Goal: Information Seeking & Learning: Compare options

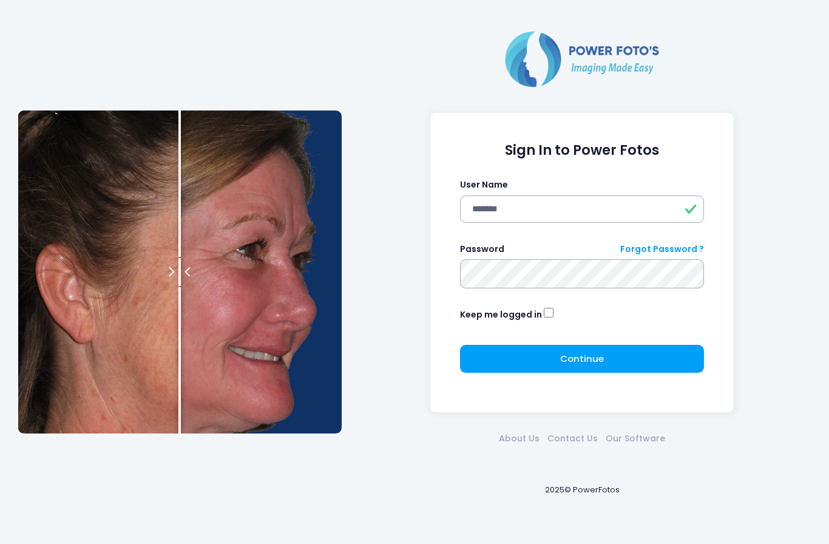
type input "*******"
click button "submit" at bounding box center [0, 0] width 0 height 0
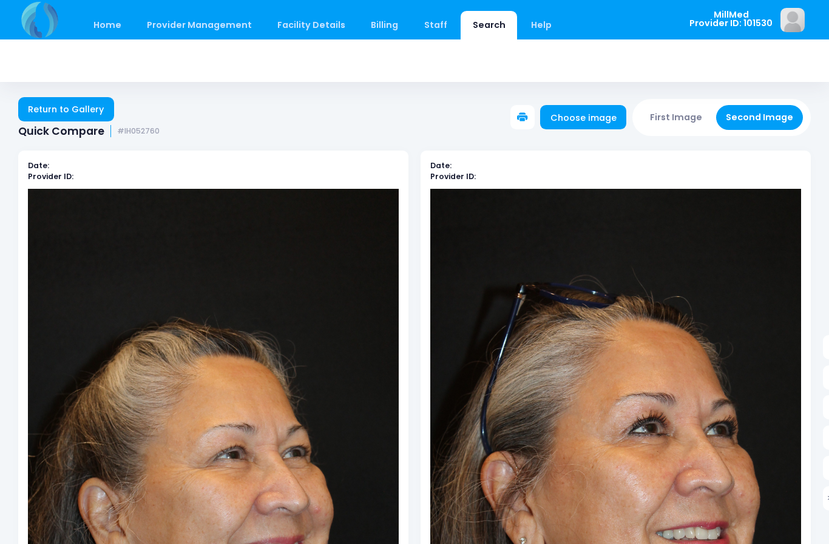
click at [474, 35] on link "Search" at bounding box center [488, 25] width 56 height 29
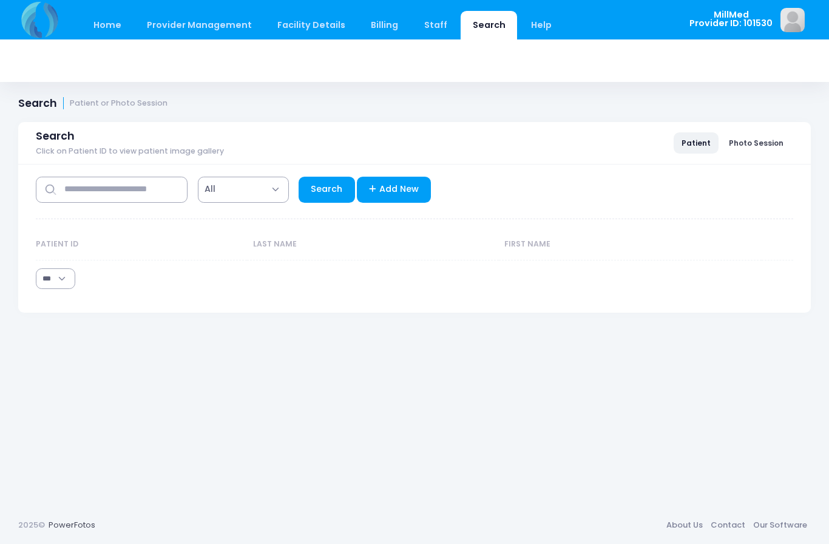
select select "***"
click at [104, 200] on input "text" at bounding box center [112, 190] width 152 height 26
type input "******"
click at [334, 184] on link "Search" at bounding box center [326, 190] width 56 height 26
select select "***"
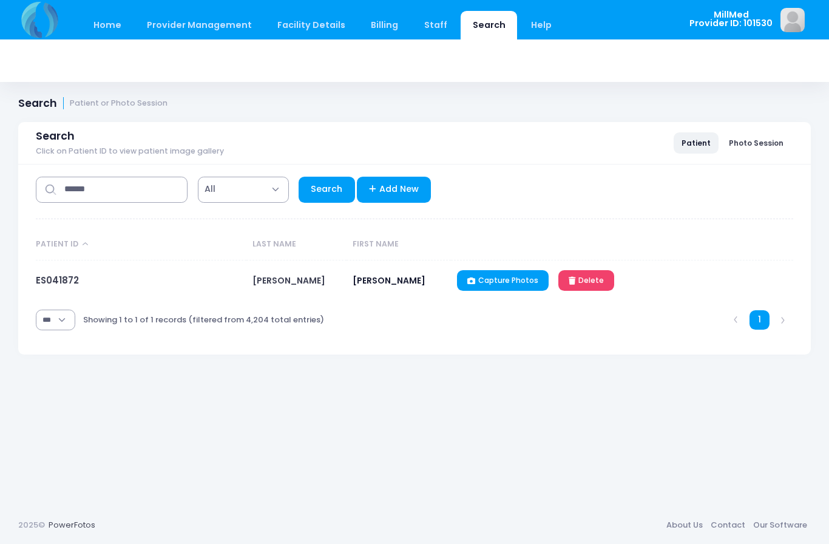
click at [265, 281] on span "SPINKS" at bounding box center [288, 280] width 73 height 12
click at [57, 275] on link "ES041872" at bounding box center [57, 280] width 43 height 13
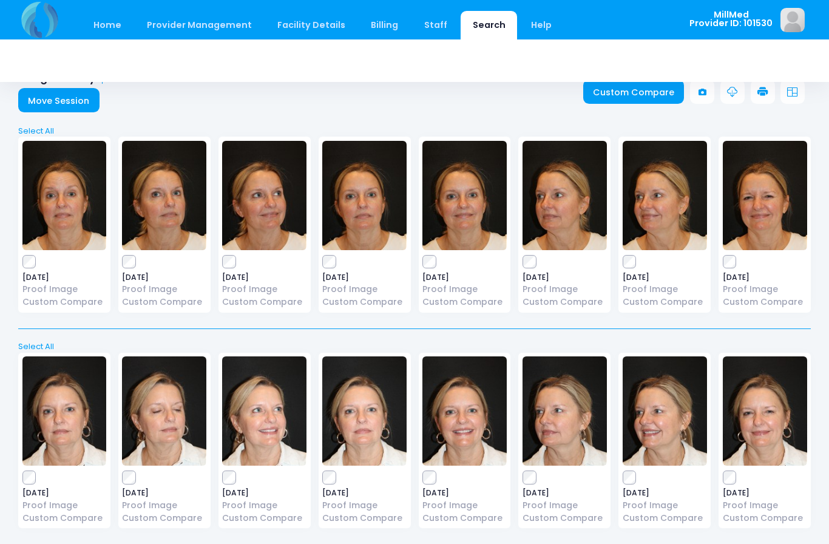
scroll to position [27, 0]
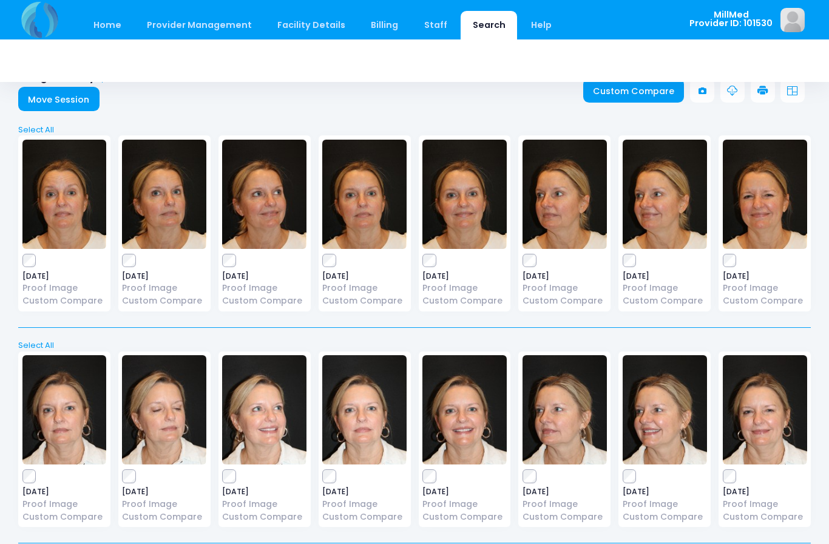
click at [64, 216] on img at bounding box center [64, 194] width 84 height 109
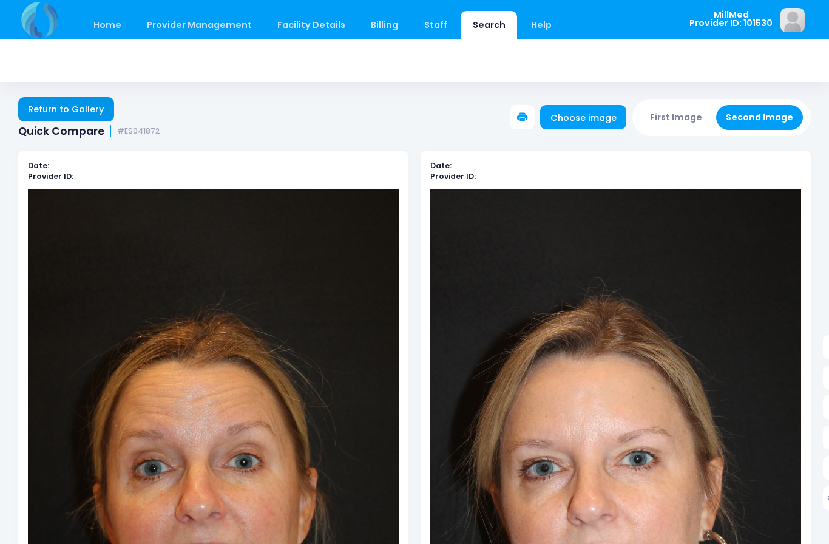
click at [78, 105] on link "Return to Gallery" at bounding box center [66, 109] width 96 height 24
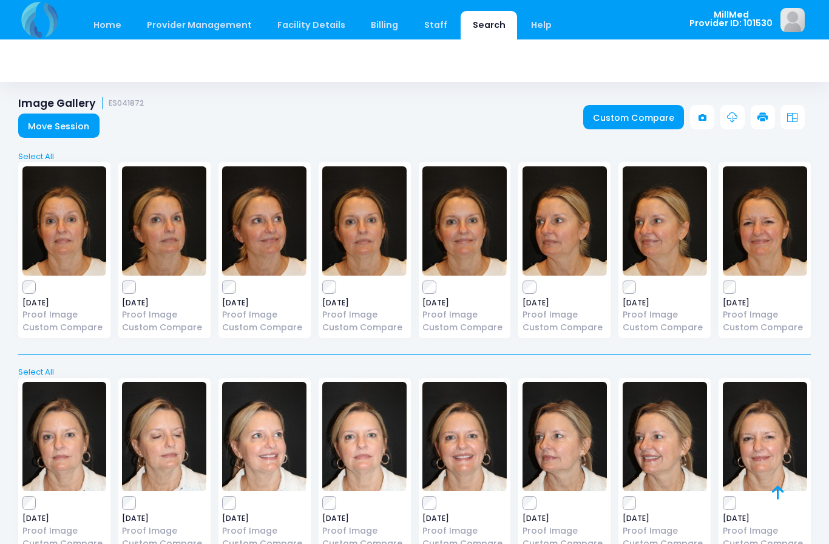
click at [365, 237] on img at bounding box center [364, 220] width 84 height 109
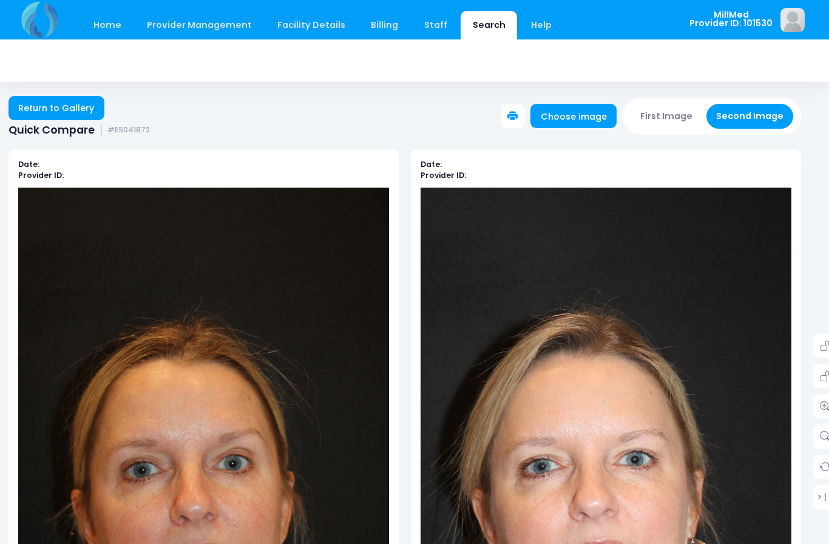
scroll to position [0, 10]
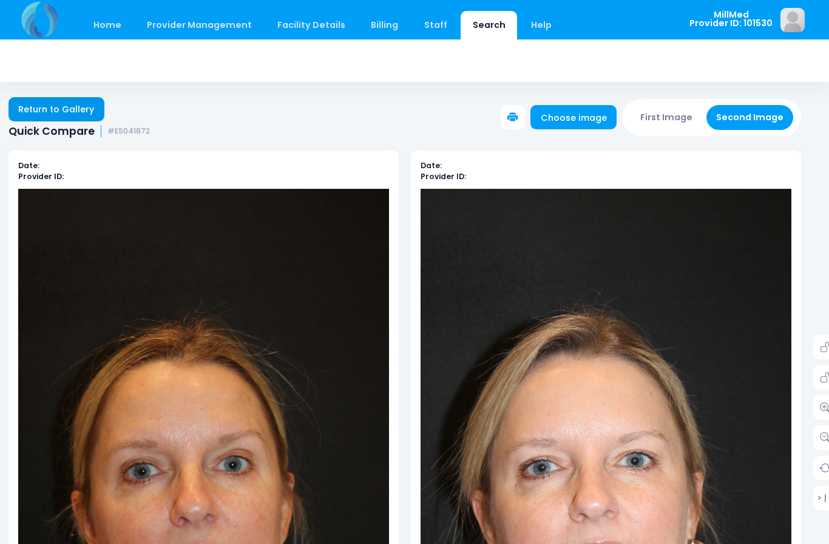
click at [58, 109] on link "Return to Gallery" at bounding box center [56, 109] width 96 height 24
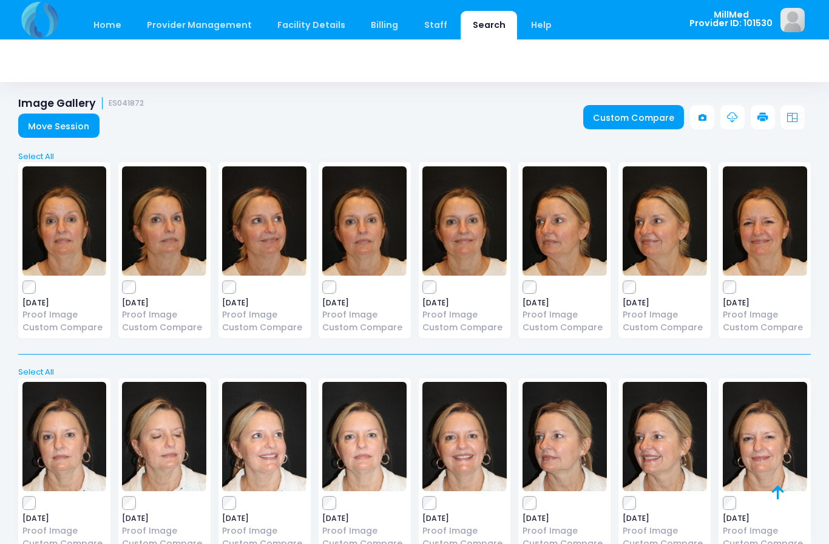
click at [785, 242] on img at bounding box center [764, 220] width 84 height 109
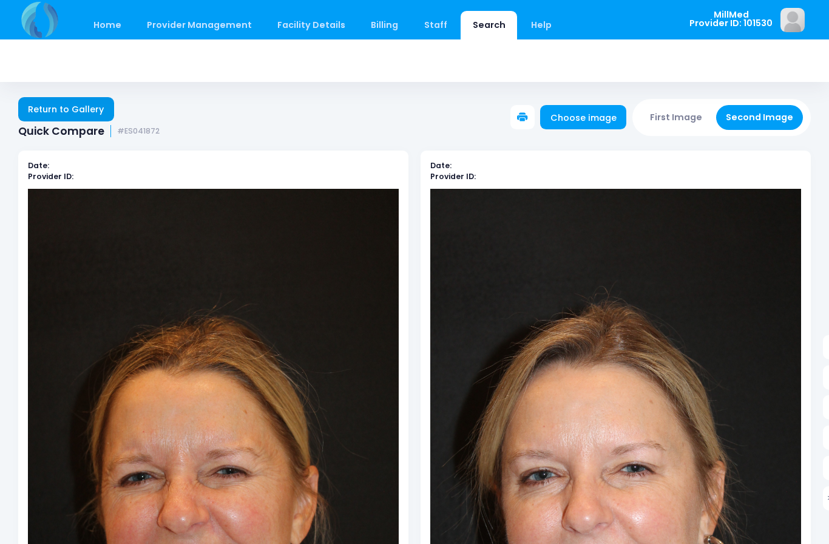
click at [53, 107] on link "Return to Gallery" at bounding box center [66, 109] width 96 height 24
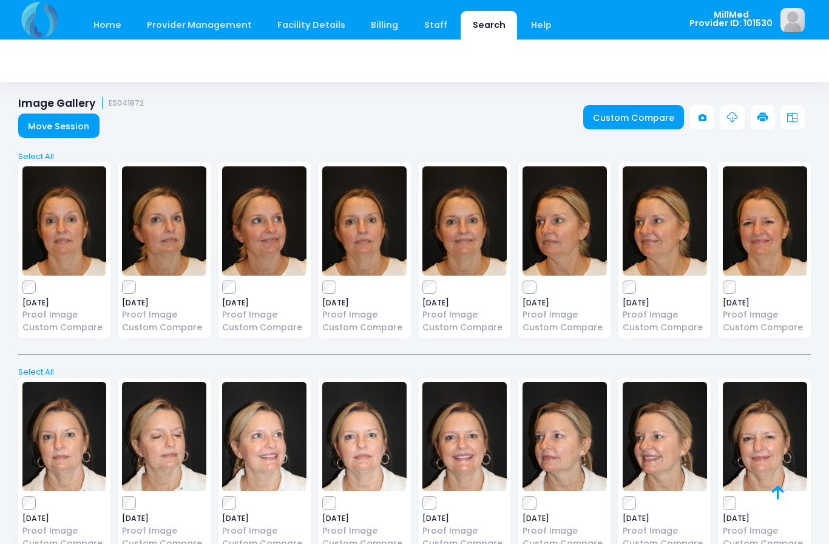
click at [256, 241] on img at bounding box center [264, 220] width 84 height 109
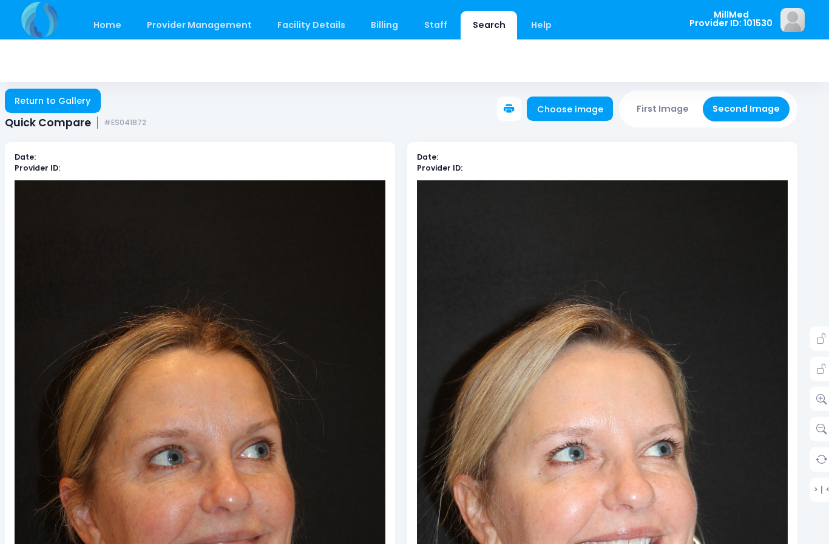
scroll to position [0, 13]
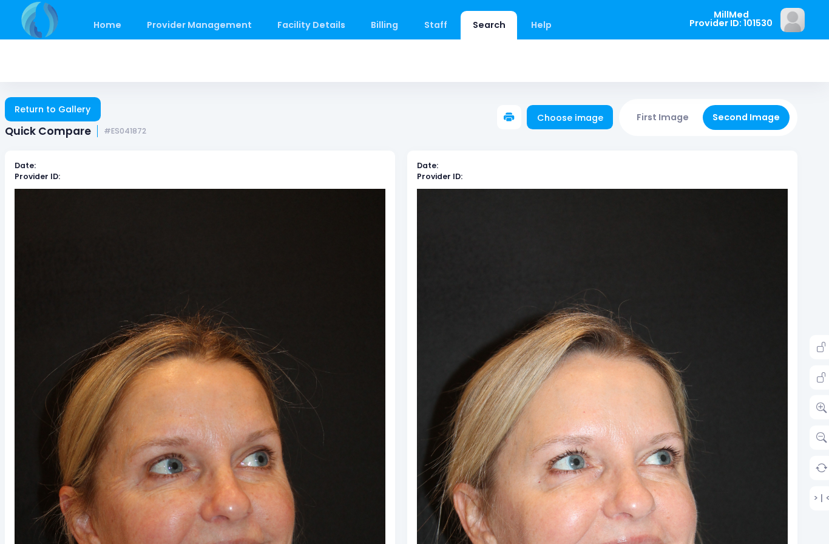
click at [485, 32] on link "Search" at bounding box center [488, 25] width 56 height 29
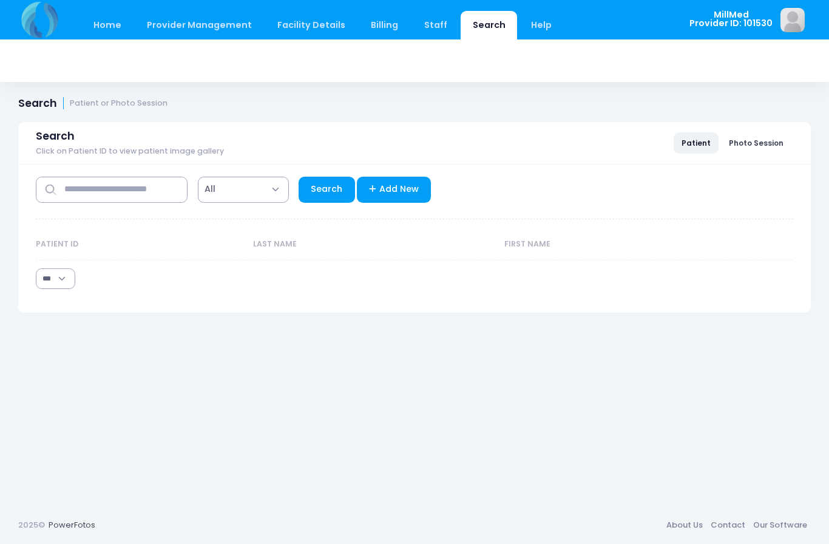
select select "***"
click at [120, 188] on input "text" at bounding box center [112, 190] width 152 height 26
click at [152, 184] on input "text" at bounding box center [112, 190] width 152 height 26
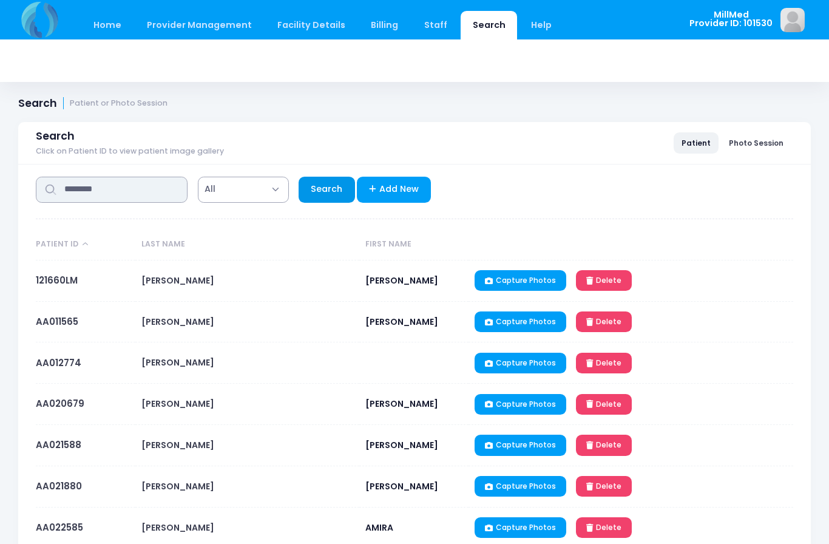
type input "********"
click at [334, 185] on link "Search" at bounding box center [326, 190] width 56 height 26
select select "***"
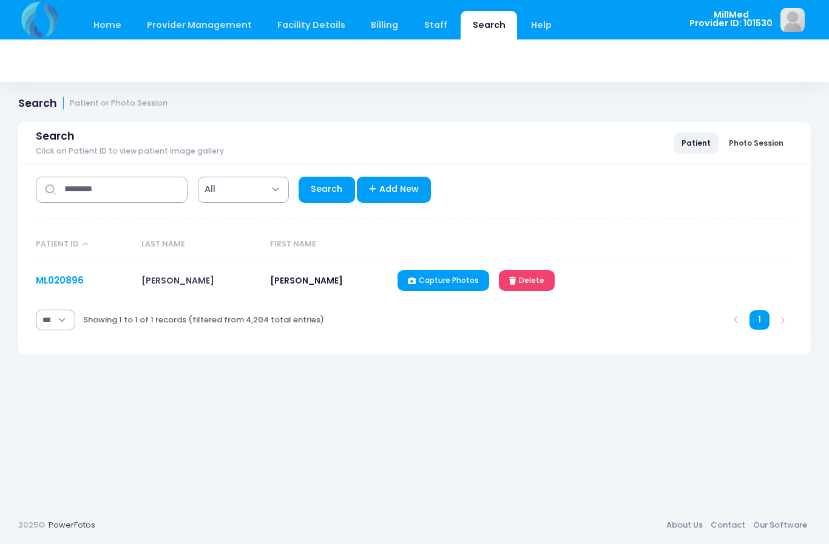
click at [76, 278] on link "ML020896" at bounding box center [60, 280] width 48 height 13
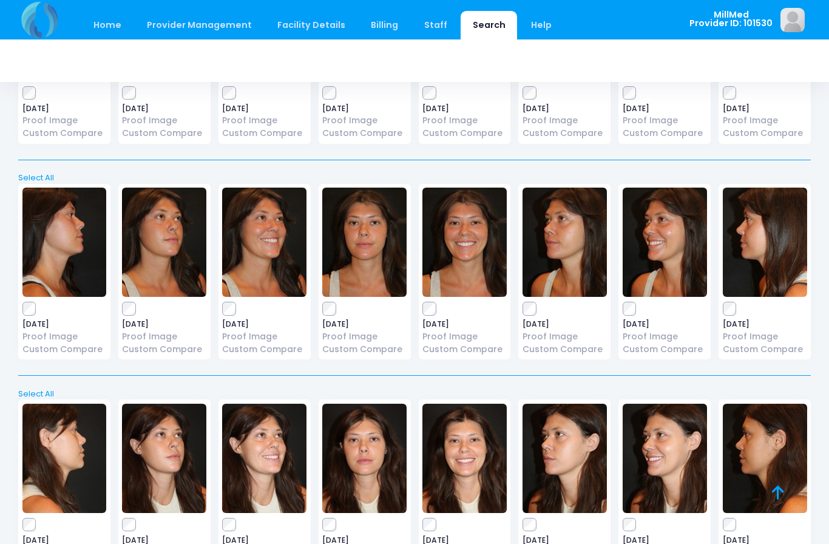
scroll to position [621, 0]
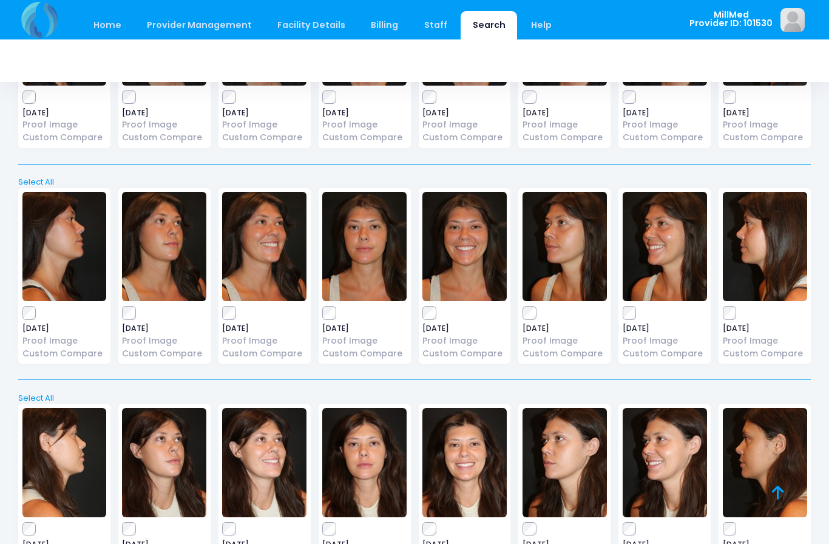
click at [375, 254] on img at bounding box center [364, 246] width 84 height 109
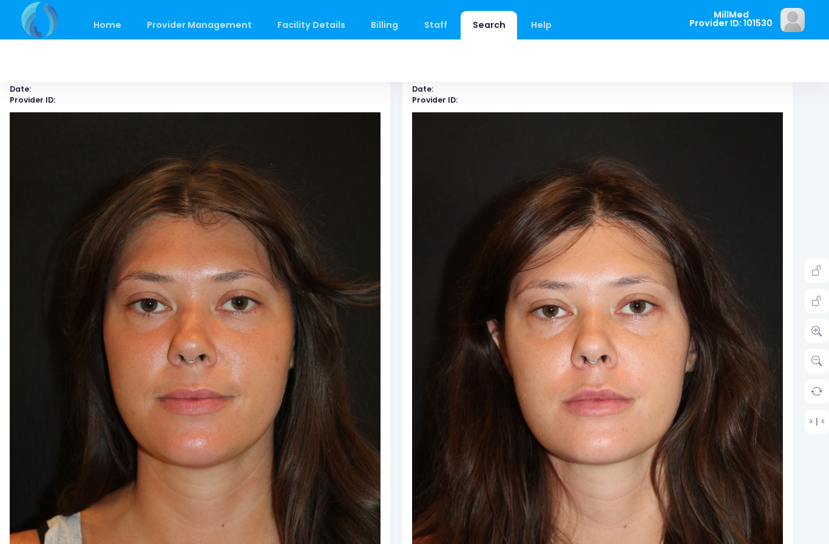
scroll to position [76, 18]
click at [814, 323] on link at bounding box center [816, 330] width 24 height 24
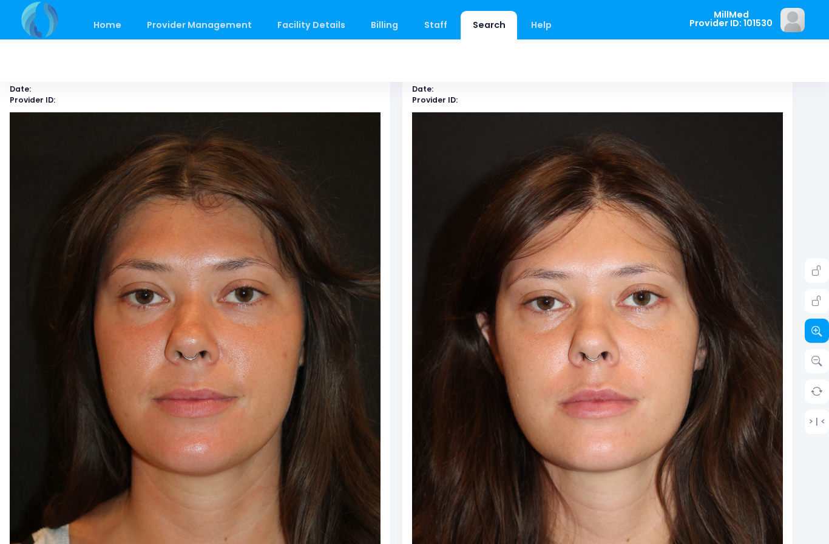
click at [815, 327] on icon at bounding box center [816, 330] width 11 height 11
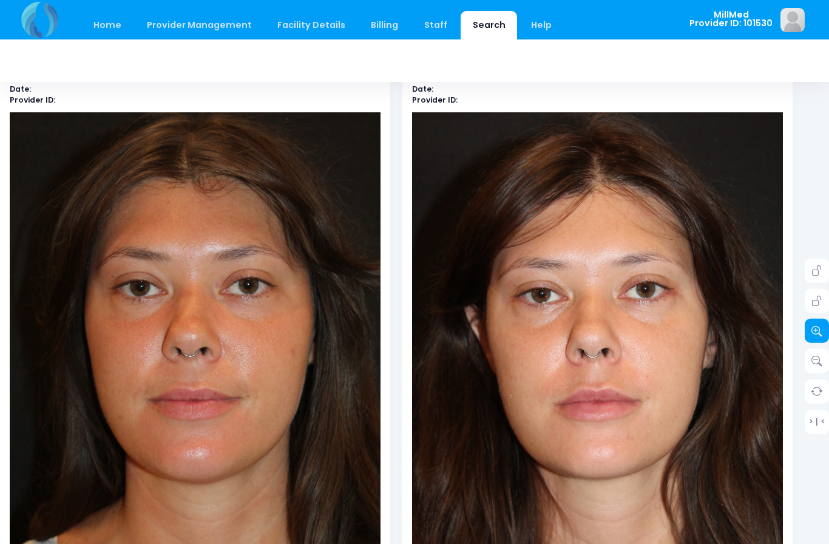
click at [813, 323] on link at bounding box center [816, 330] width 24 height 24
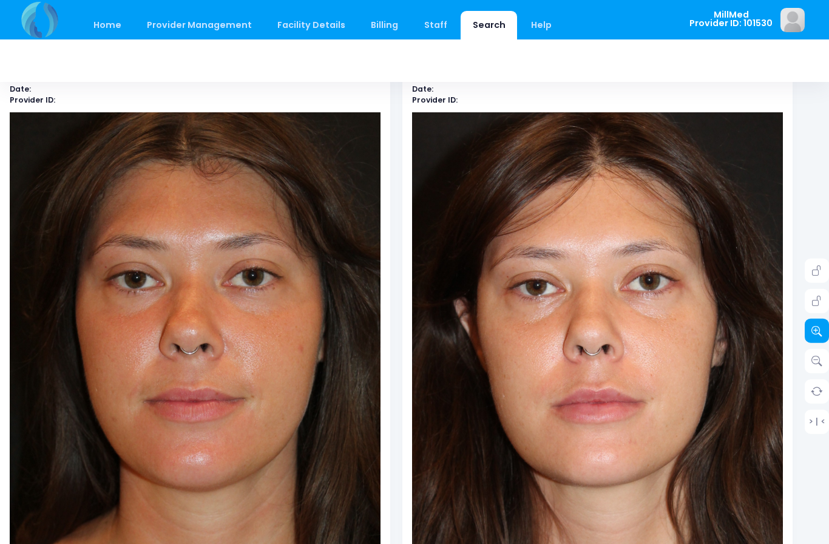
click at [812, 328] on icon at bounding box center [816, 330] width 11 height 11
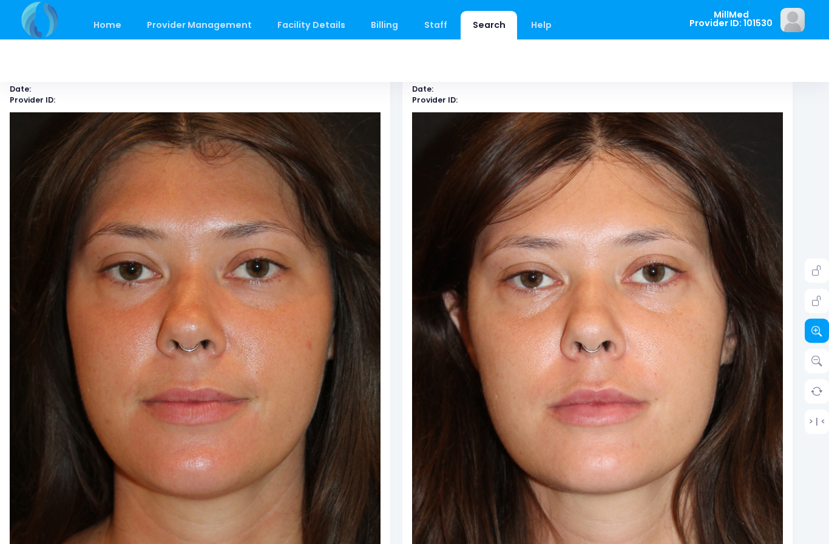
click at [813, 326] on icon at bounding box center [816, 330] width 11 height 11
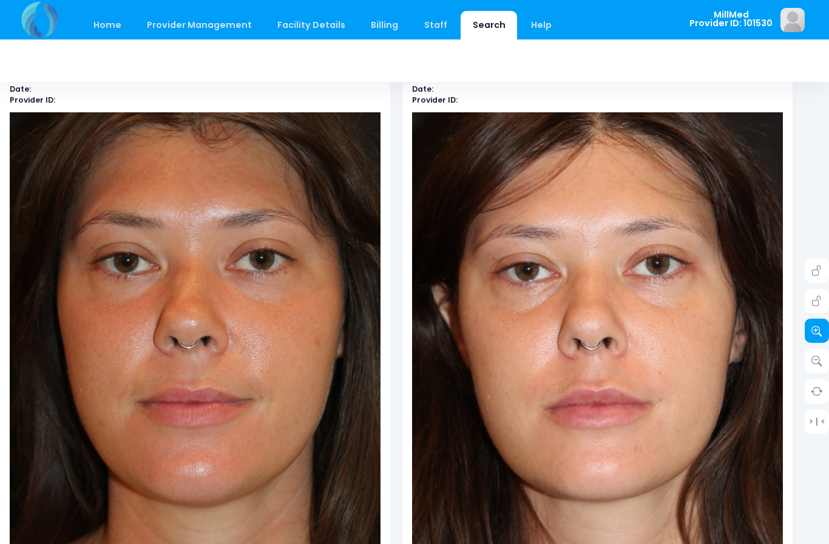
click at [815, 326] on icon at bounding box center [816, 330] width 11 height 11
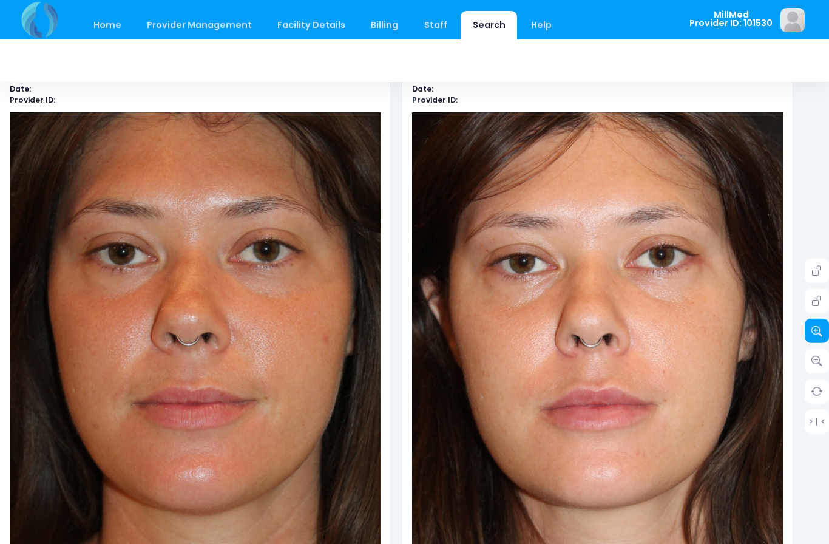
click at [812, 328] on icon at bounding box center [816, 330] width 11 height 11
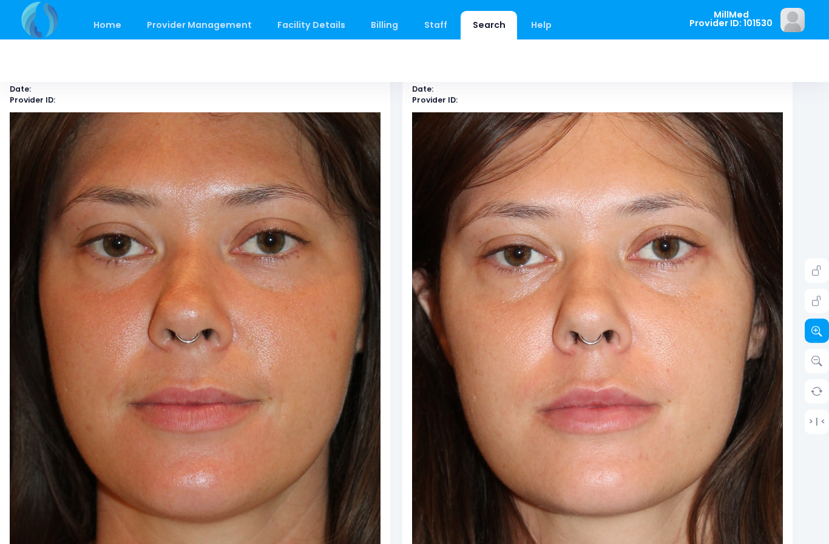
click at [814, 327] on icon at bounding box center [816, 330] width 11 height 11
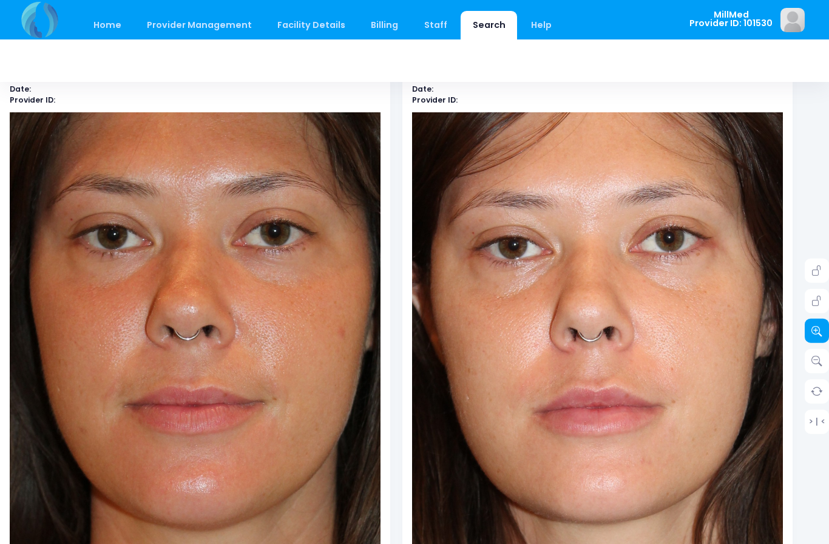
click at [812, 325] on icon at bounding box center [816, 330] width 11 height 11
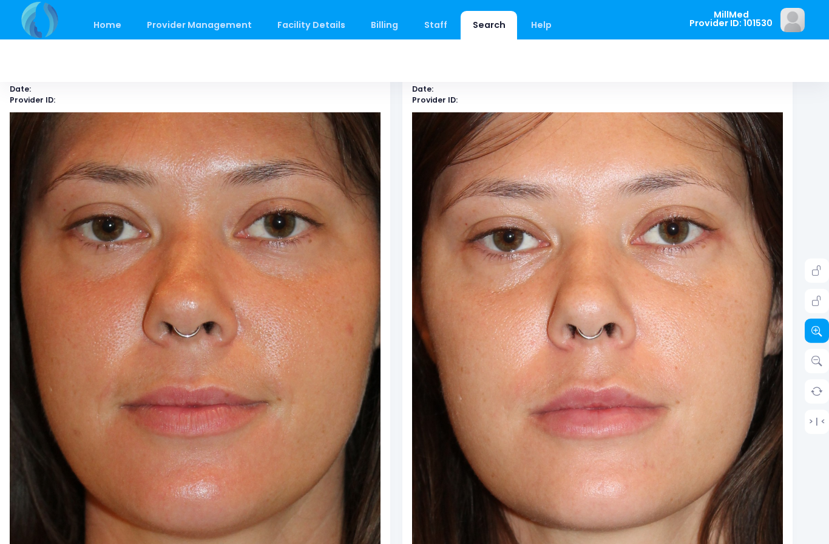
click at [811, 328] on icon at bounding box center [816, 330] width 11 height 11
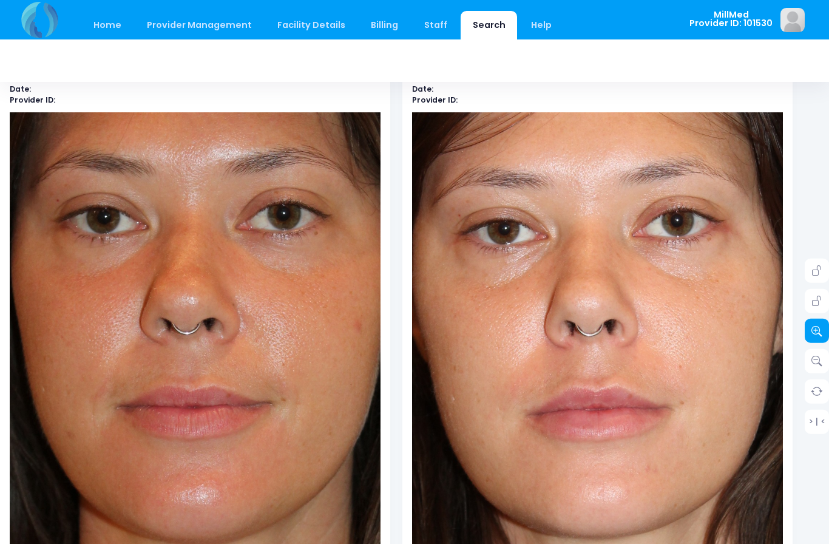
click at [812, 325] on icon at bounding box center [816, 330] width 11 height 11
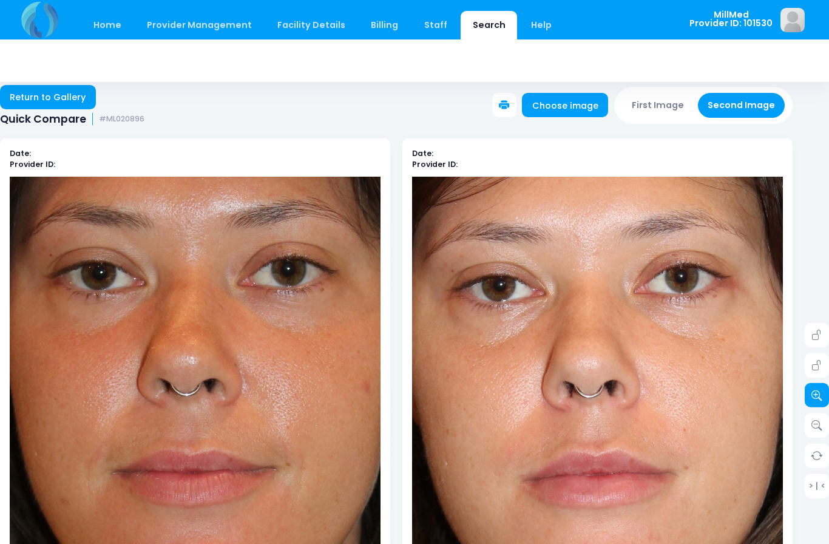
scroll to position [0, 18]
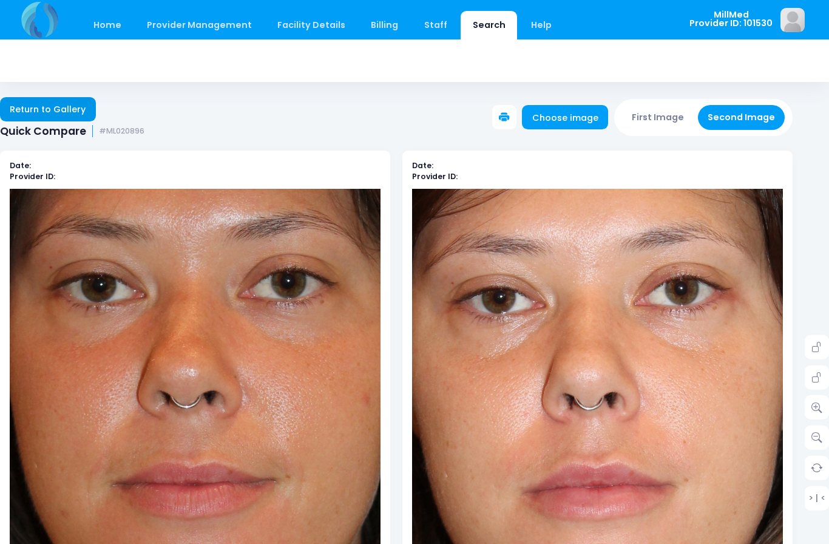
click at [57, 111] on link "Return to Gallery" at bounding box center [48, 109] width 96 height 24
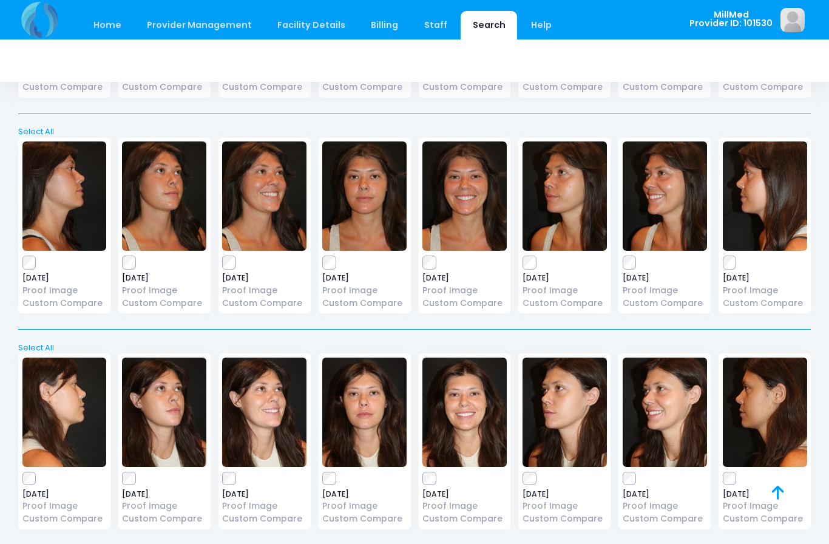
scroll to position [671, 0]
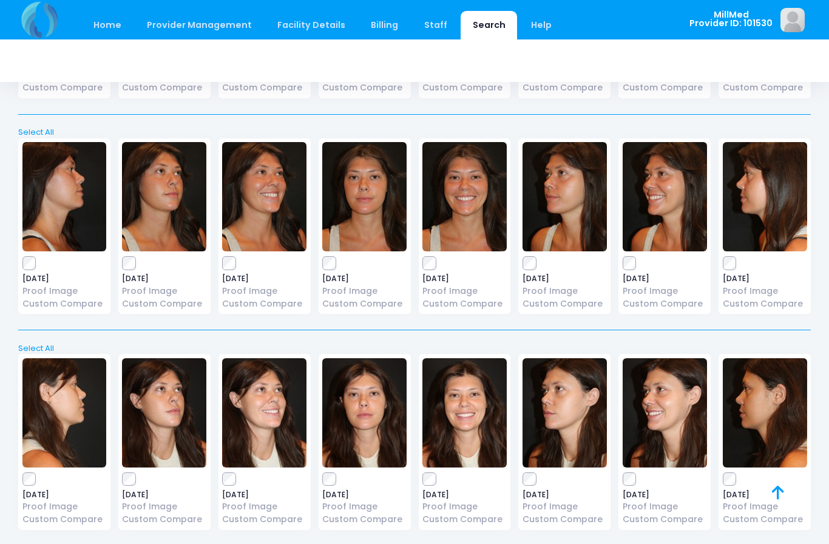
click at [64, 201] on img at bounding box center [64, 196] width 84 height 109
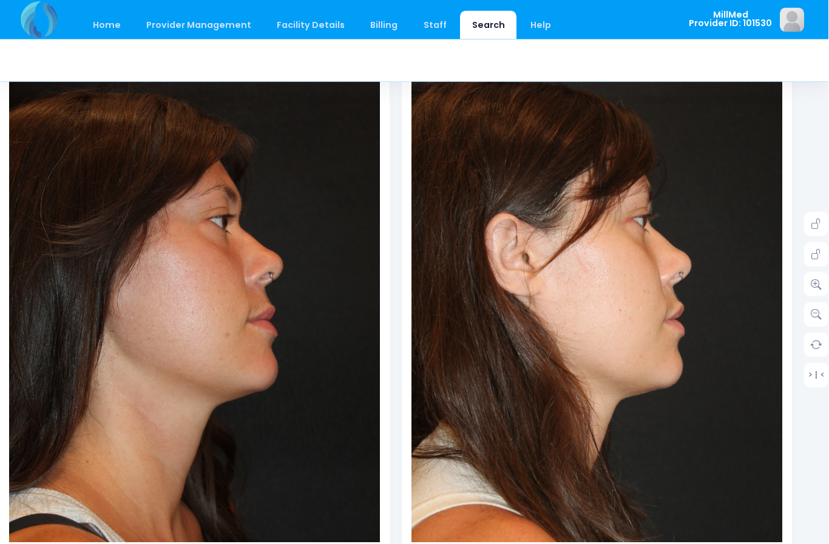
scroll to position [123, 18]
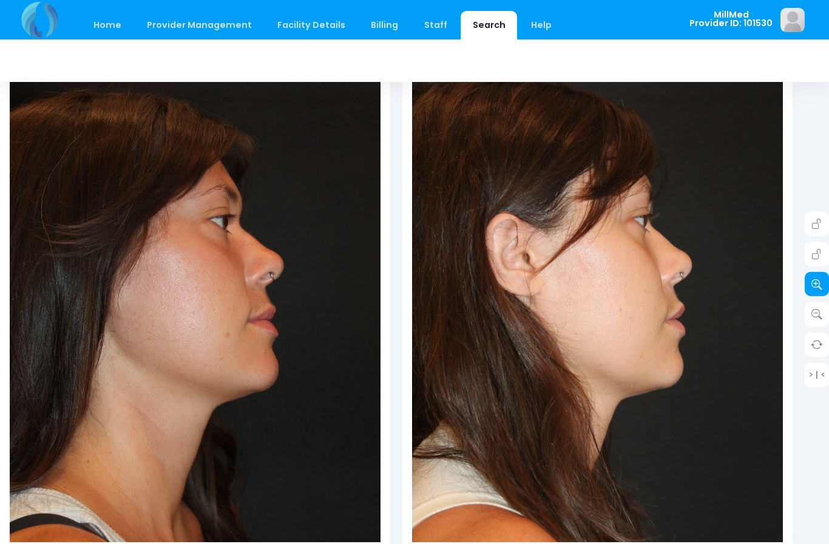
click at [810, 282] on link at bounding box center [816, 284] width 24 height 24
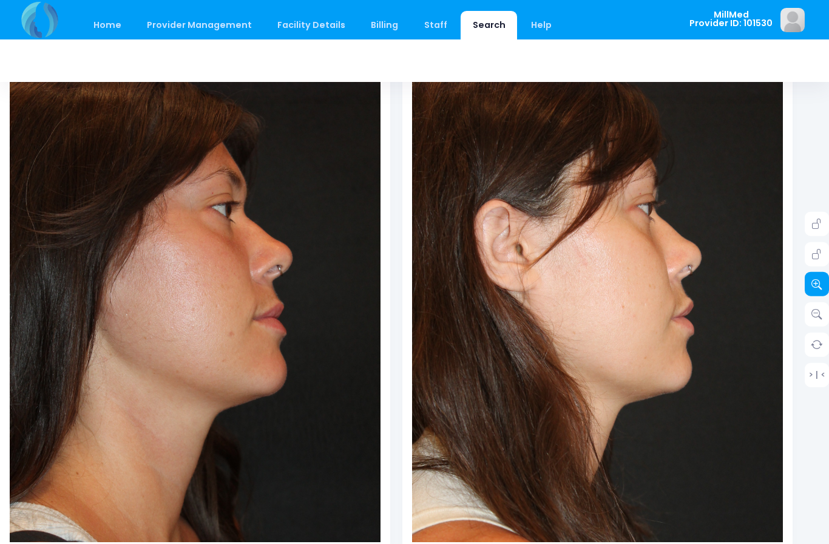
click at [821, 287] on icon at bounding box center [816, 283] width 11 height 11
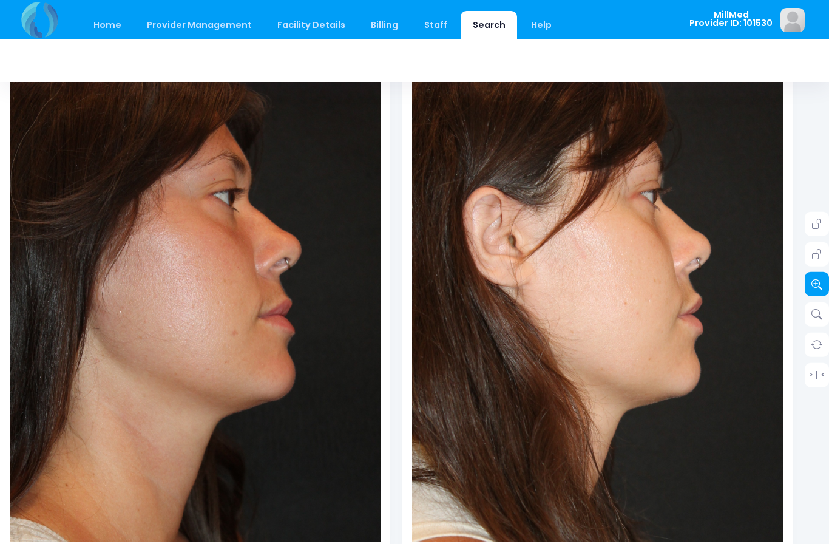
click at [816, 279] on icon at bounding box center [816, 283] width 11 height 11
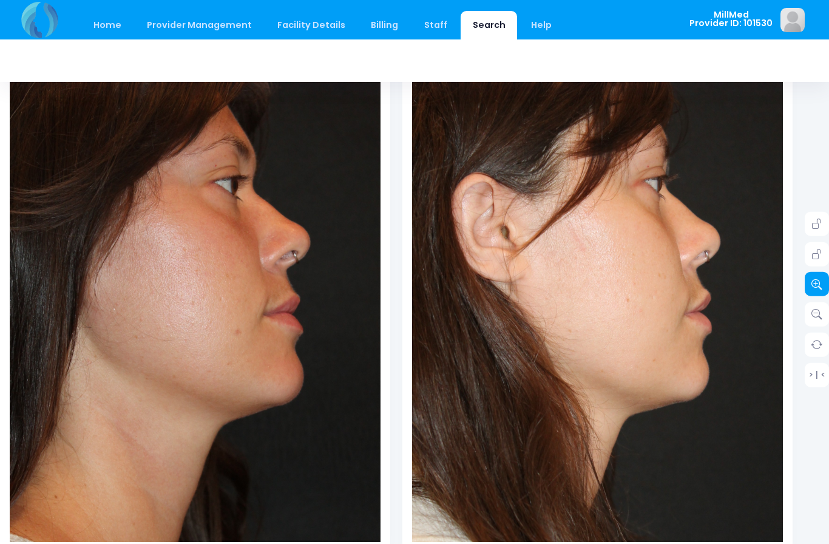
click at [821, 282] on icon at bounding box center [816, 283] width 11 height 11
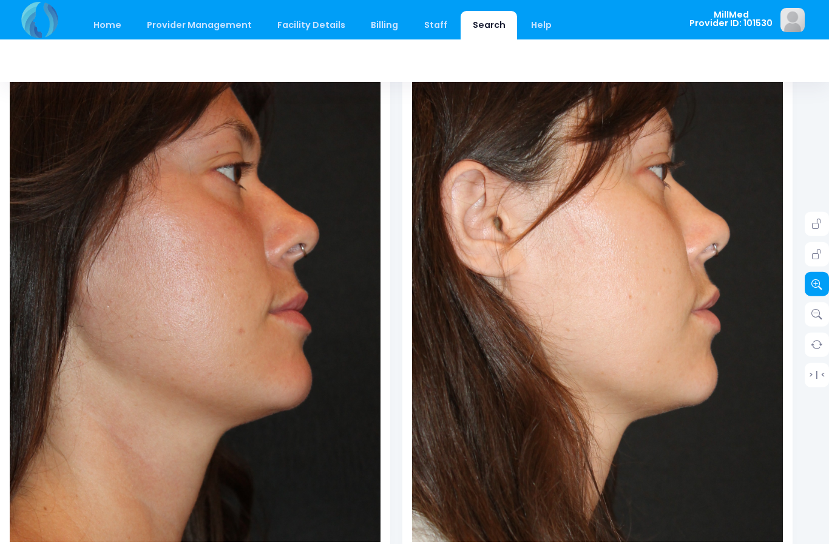
click at [817, 282] on icon at bounding box center [816, 283] width 11 height 11
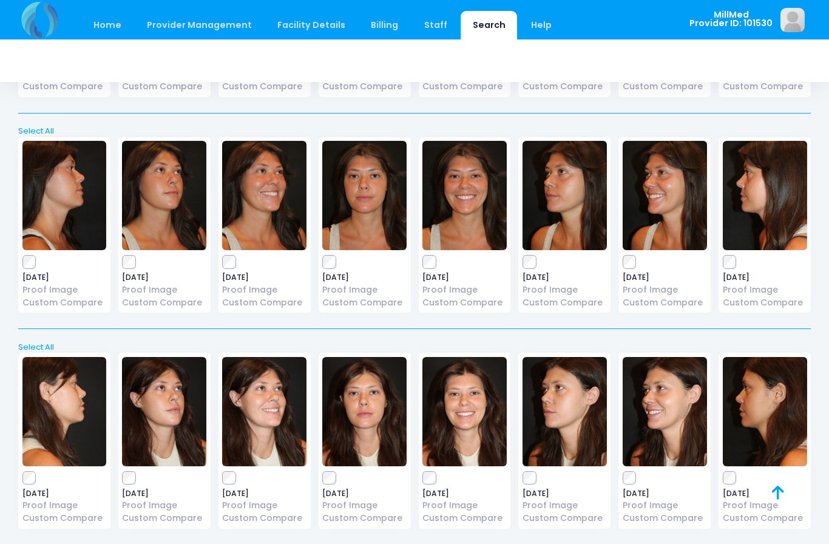
scroll to position [671, 0]
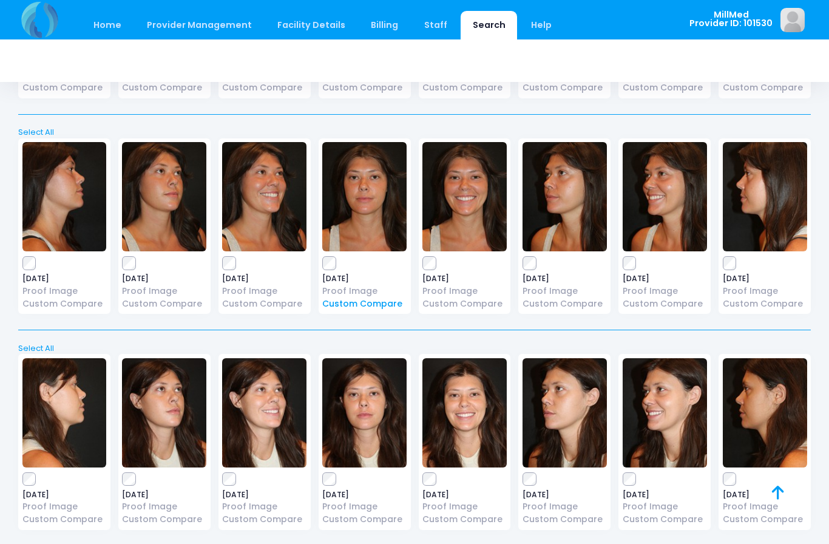
click at [379, 297] on link "Custom Compare" at bounding box center [364, 303] width 84 height 13
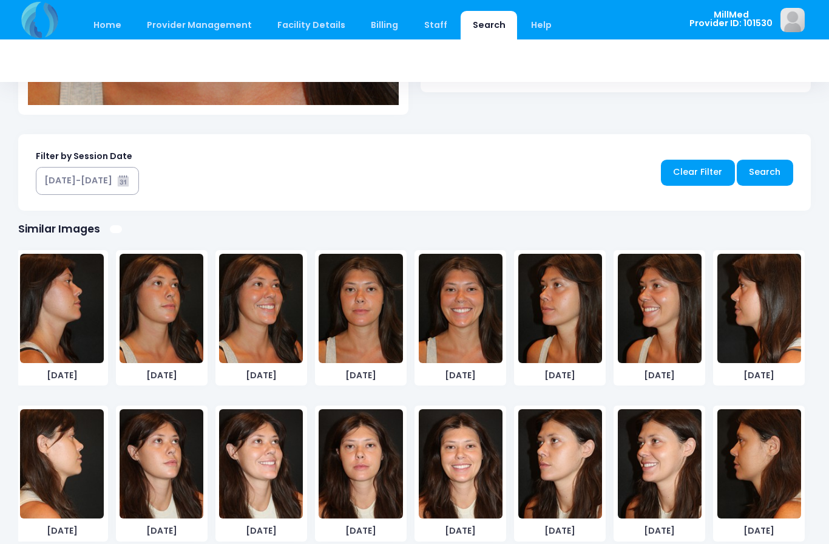
scroll to position [479, 0]
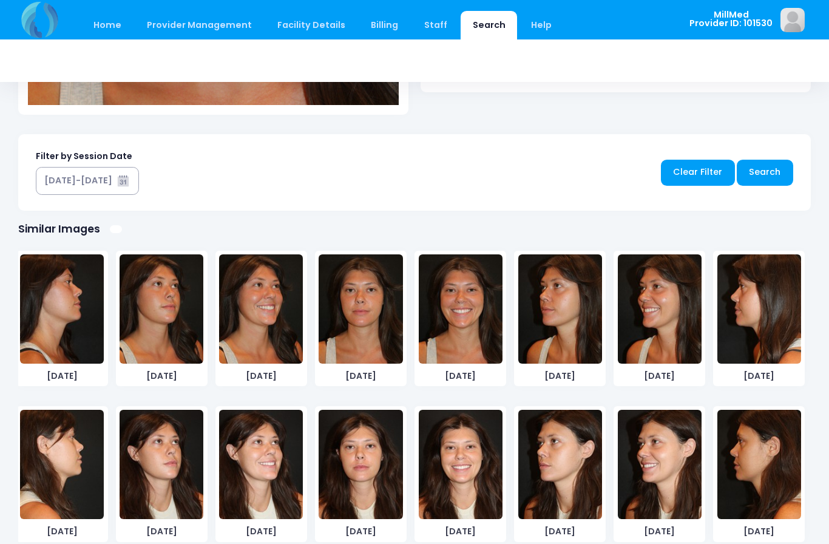
click at [357, 459] on img at bounding box center [360, 463] width 84 height 109
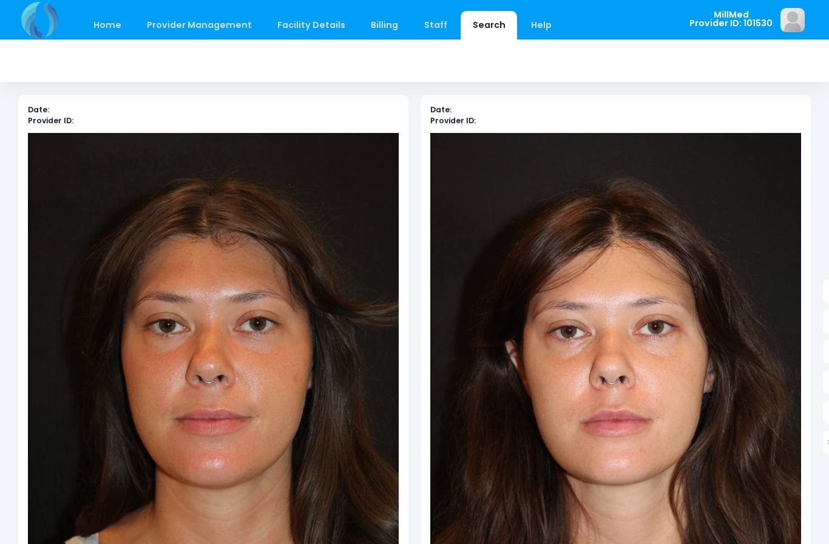
scroll to position [55, 0]
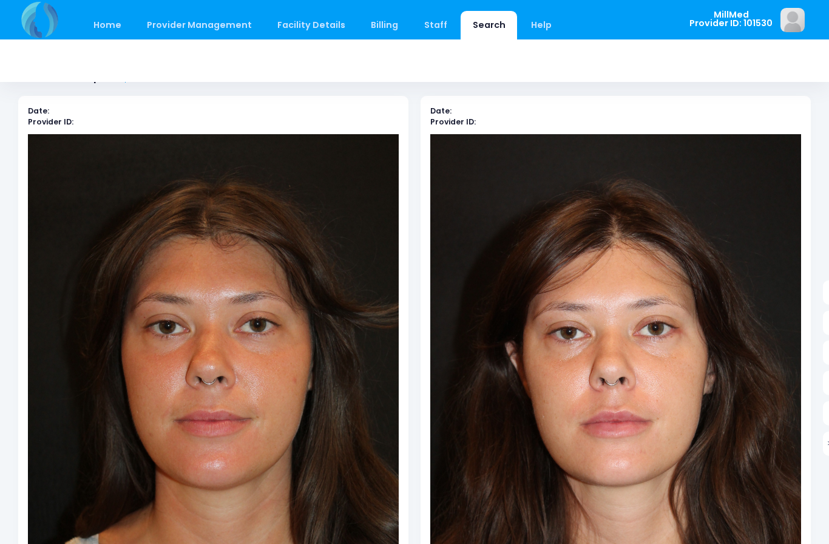
click at [228, 418] on img at bounding box center [213, 412] width 371 height 556
click at [596, 411] on img at bounding box center [615, 412] width 371 height 556
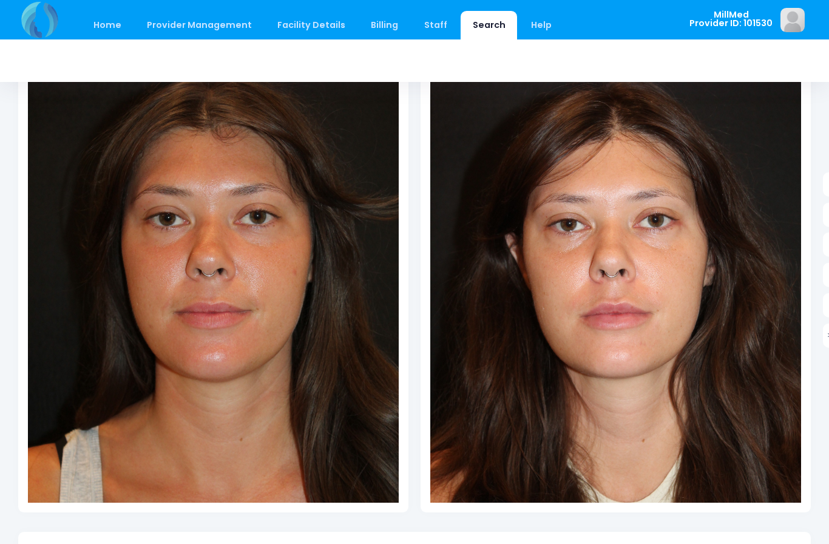
scroll to position [80, 0]
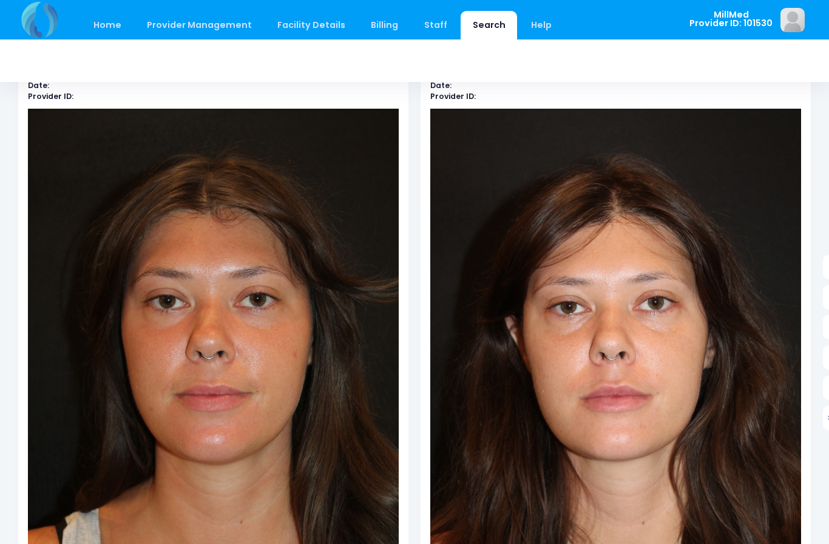
click at [627, 350] on img at bounding box center [615, 387] width 371 height 556
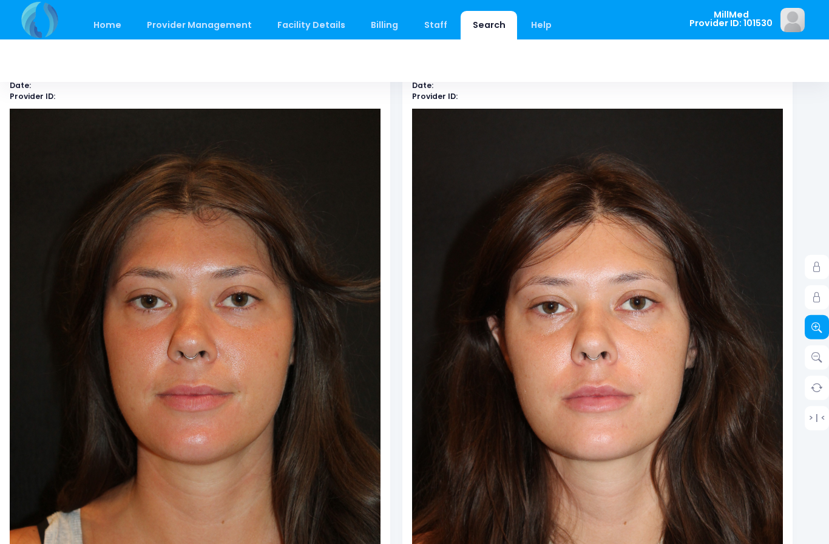
click at [818, 324] on icon at bounding box center [816, 327] width 11 height 11
click at [815, 330] on icon at bounding box center [816, 327] width 11 height 11
click at [811, 331] on icon at bounding box center [816, 327] width 11 height 11
click at [822, 322] on link at bounding box center [816, 327] width 24 height 24
click at [818, 323] on icon at bounding box center [816, 327] width 11 height 11
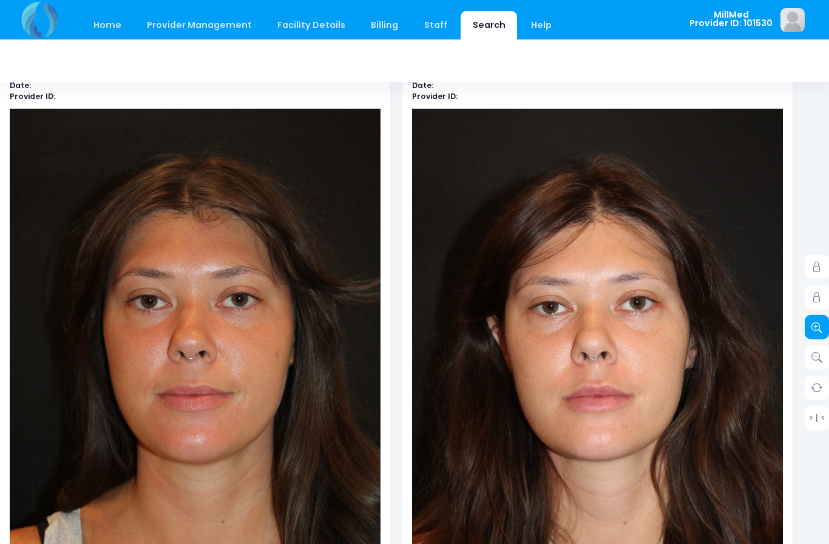
click at [820, 326] on icon at bounding box center [816, 327] width 11 height 11
click at [818, 318] on link at bounding box center [816, 327] width 24 height 24
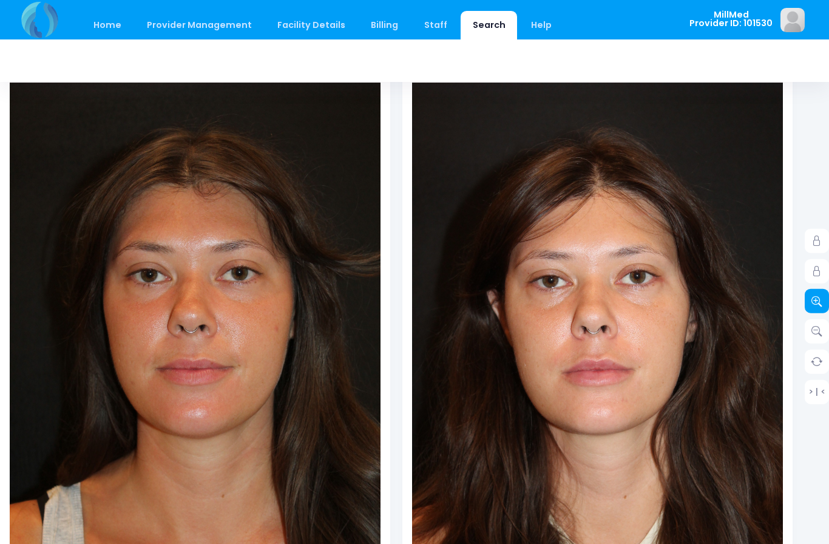
scroll to position [133, 18]
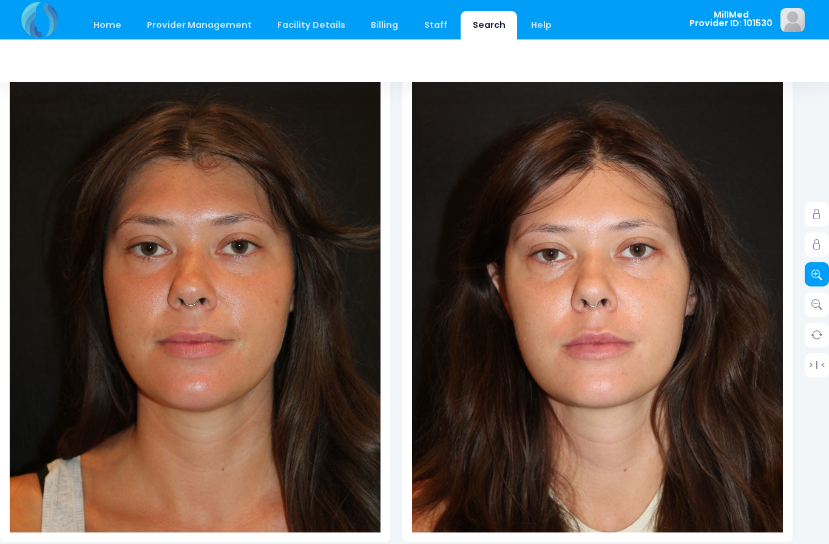
click at [815, 269] on icon at bounding box center [816, 274] width 11 height 11
click at [815, 266] on link at bounding box center [816, 274] width 24 height 24
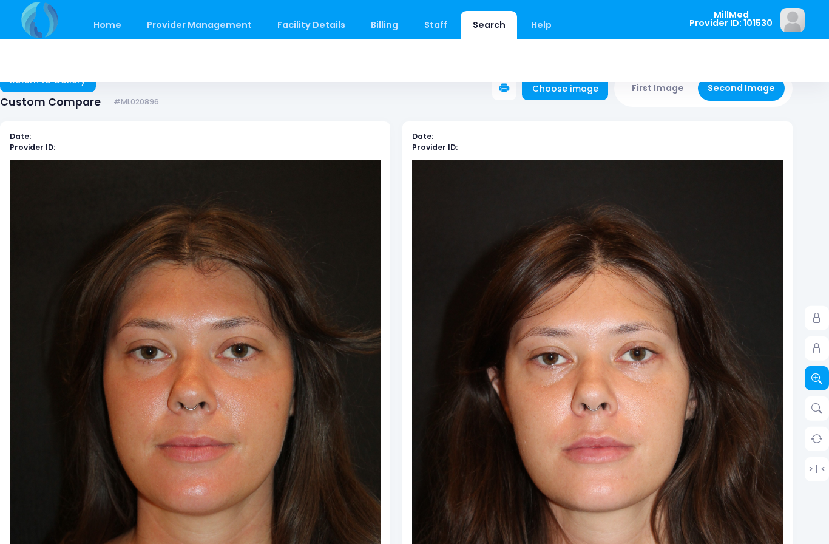
scroll to position [0, 18]
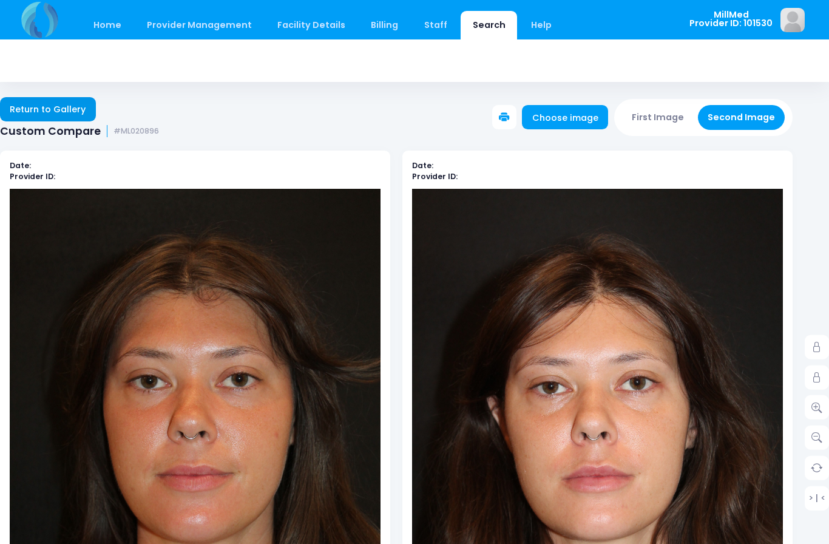
click at [57, 114] on link "Return to Gallery" at bounding box center [48, 109] width 96 height 24
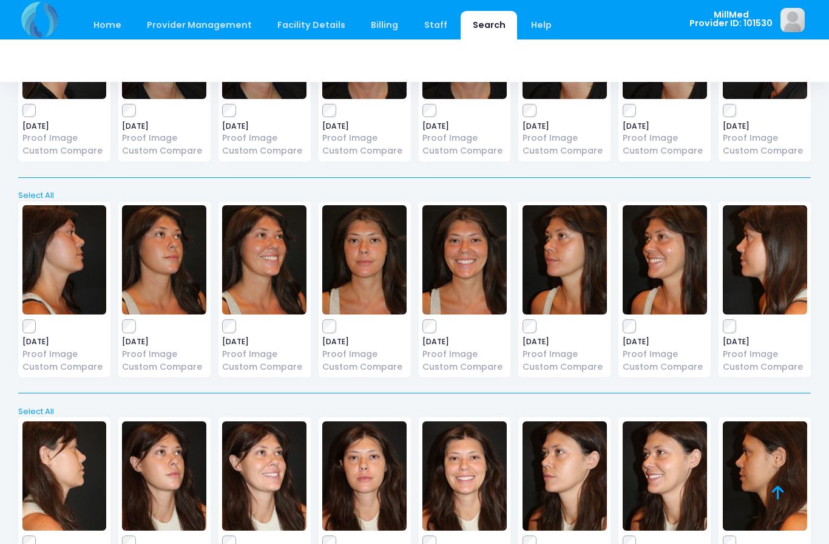
scroll to position [606, 0]
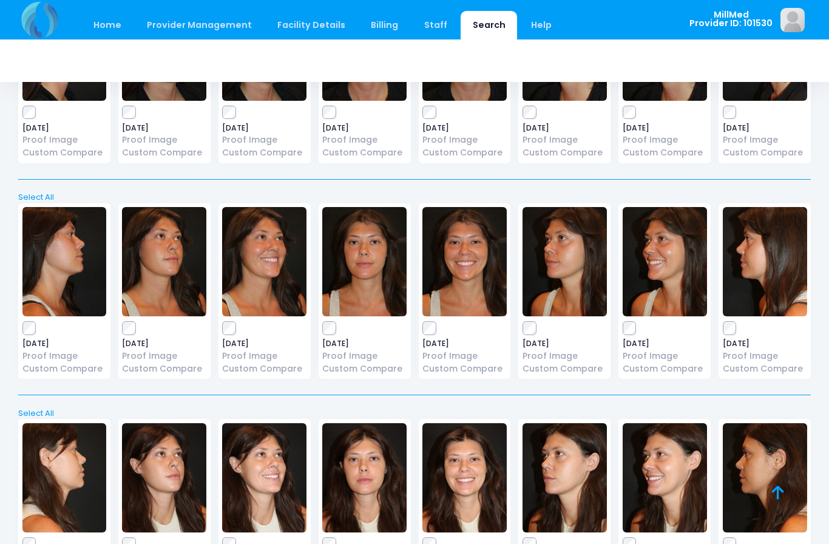
click at [382, 264] on img at bounding box center [364, 261] width 84 height 109
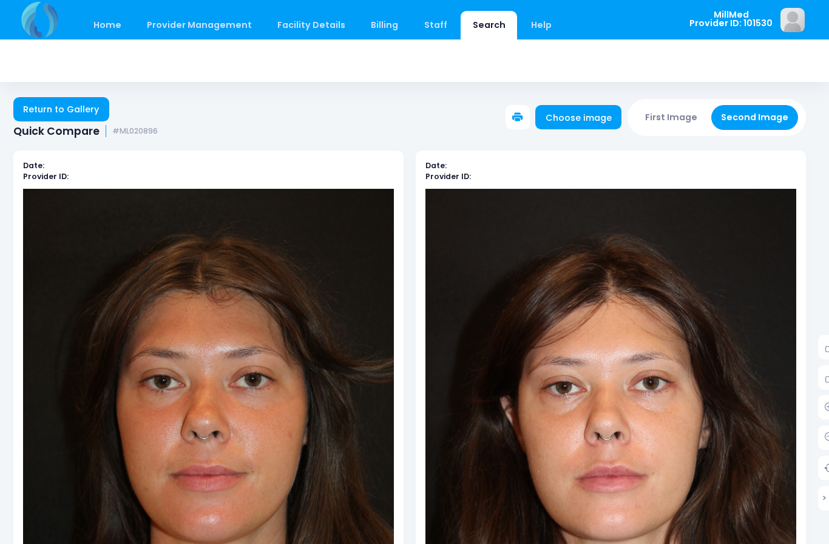
scroll to position [0, 18]
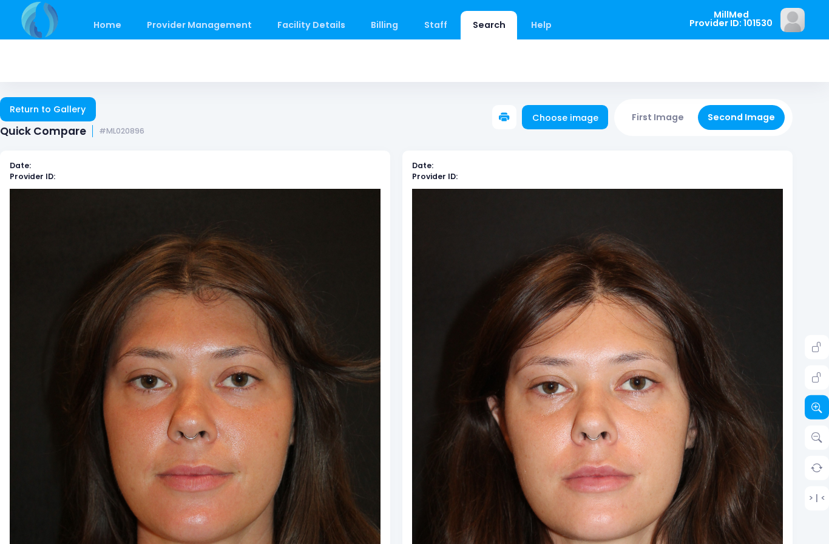
click at [821, 399] on link at bounding box center [816, 407] width 24 height 24
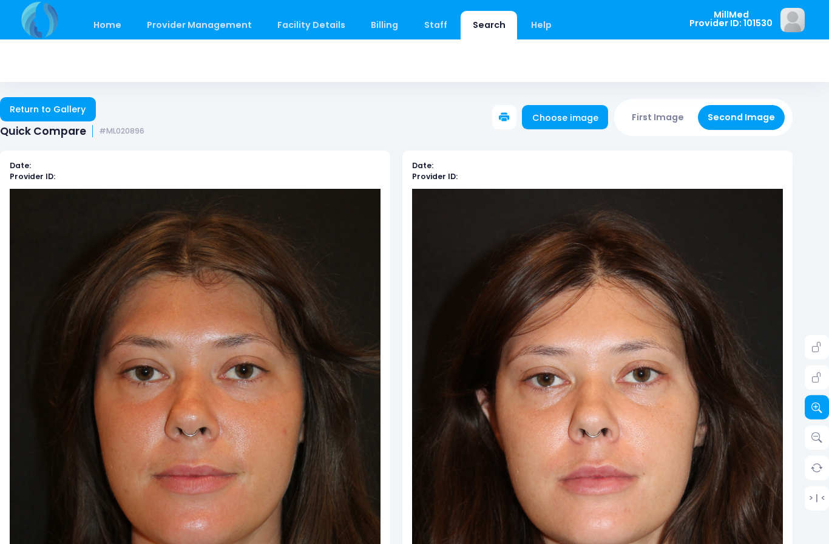
click at [814, 397] on link at bounding box center [816, 407] width 24 height 24
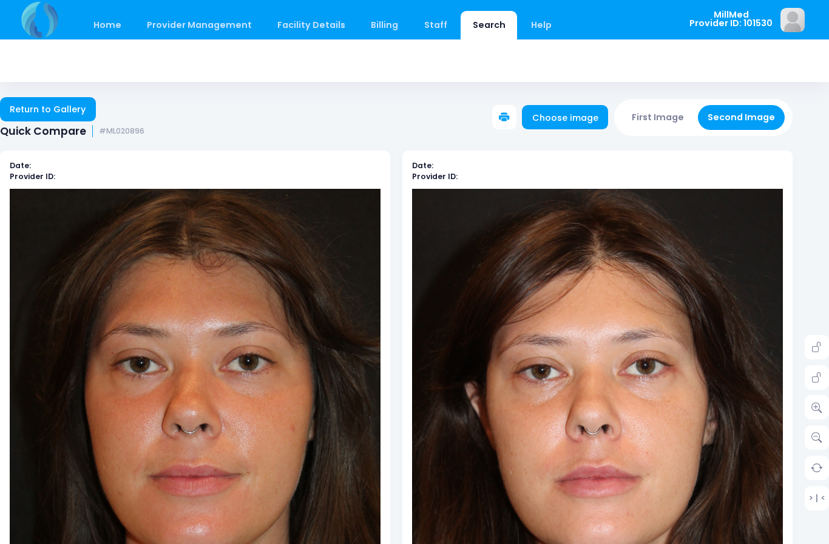
click at [227, 2] on div "Home Provider Management Provider Management Add User View Users" at bounding box center [344, 19] width 653 height 39
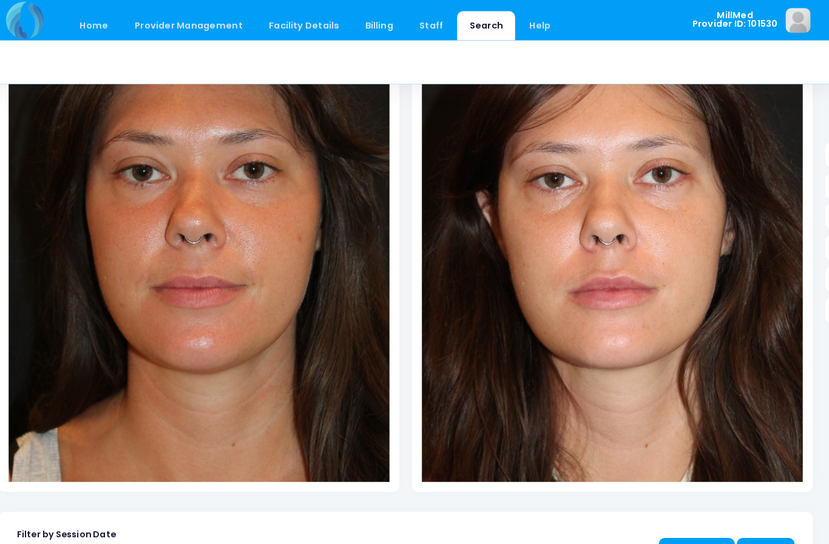
scroll to position [208, 4]
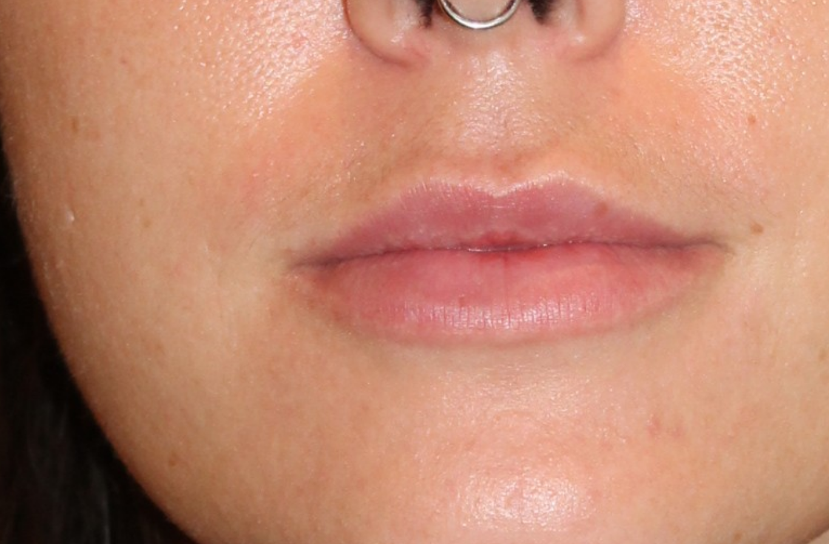
click at [392, 41] on img at bounding box center [614, 250] width 445 height 668
click at [392, 33] on img at bounding box center [614, 250] width 445 height 668
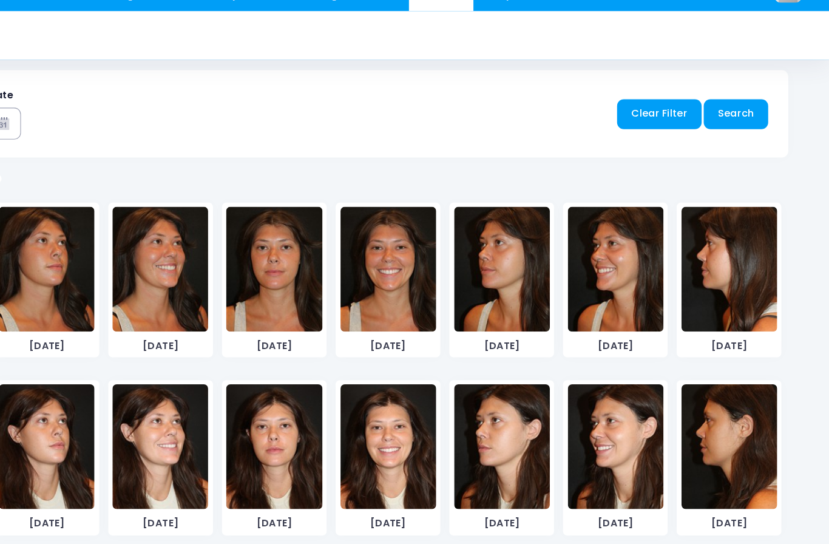
scroll to position [479, 0]
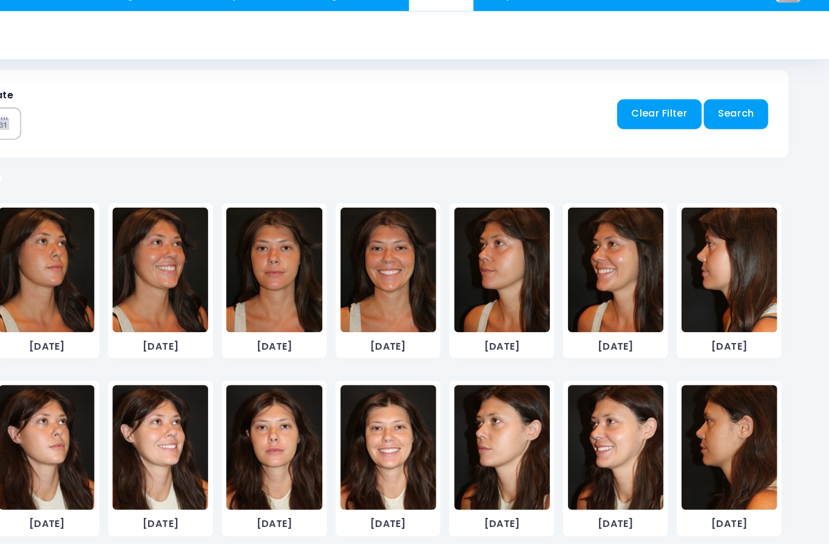
click at [500, 390] on img at bounding box center [542, 420] width 84 height 109
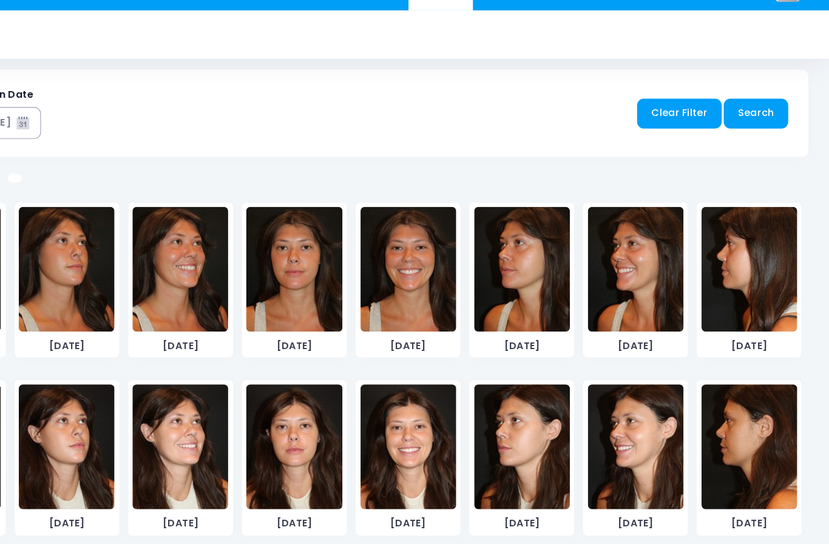
scroll to position [603, 2]
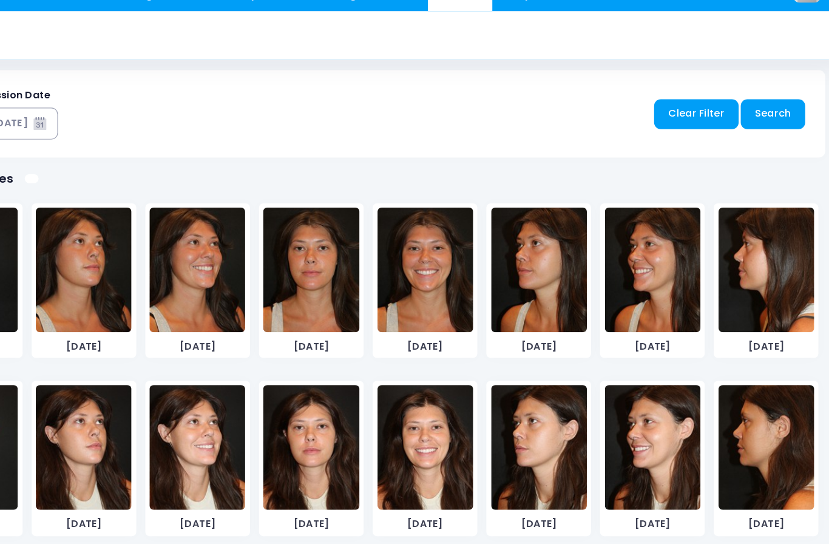
click at [316, 401] on img at bounding box center [358, 420] width 84 height 109
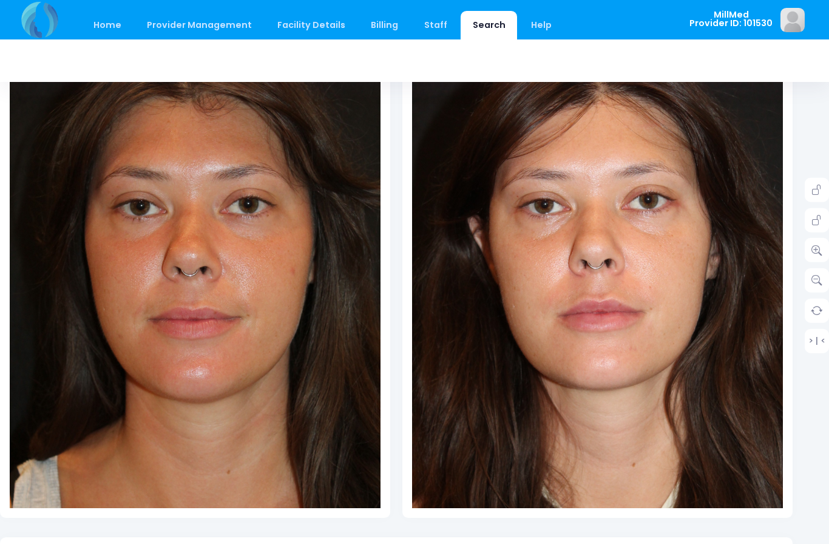
scroll to position [138, 18]
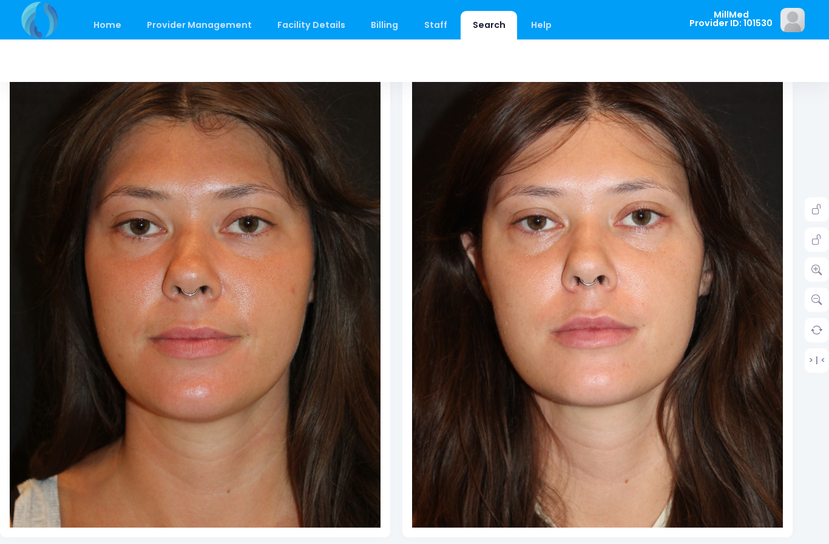
click at [618, 336] on img at bounding box center [593, 318] width 445 height 668
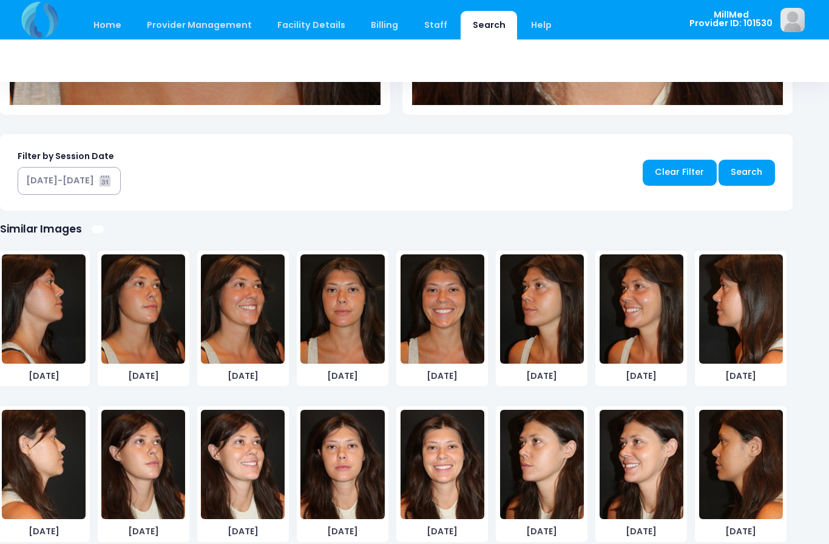
click at [346, 484] on img at bounding box center [342, 463] width 84 height 109
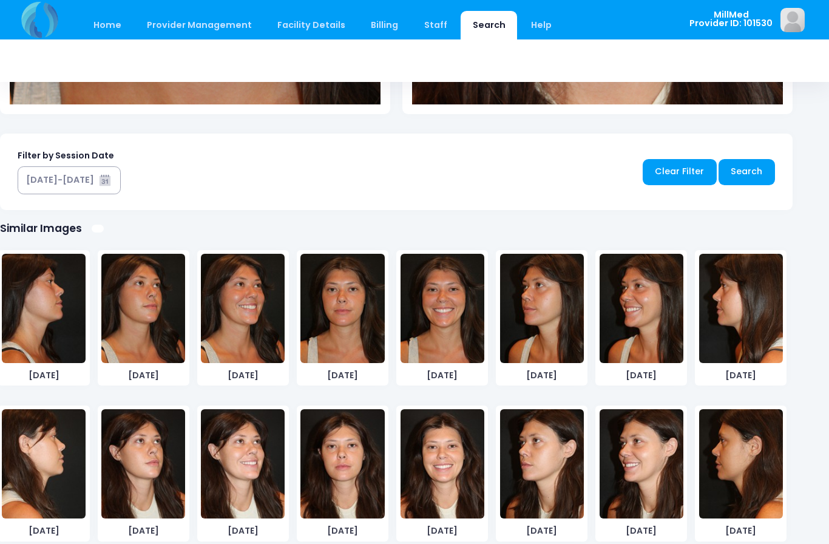
scroll to position [560, 18]
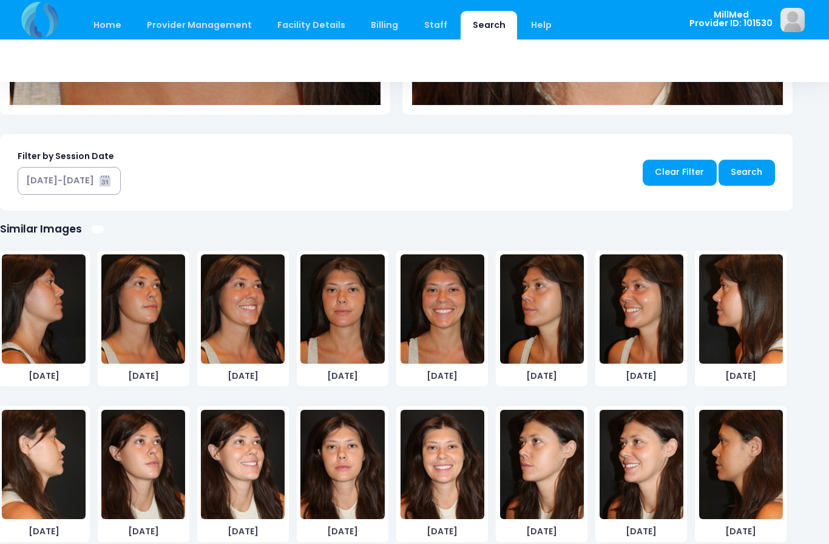
click at [530, 479] on img at bounding box center [542, 463] width 84 height 109
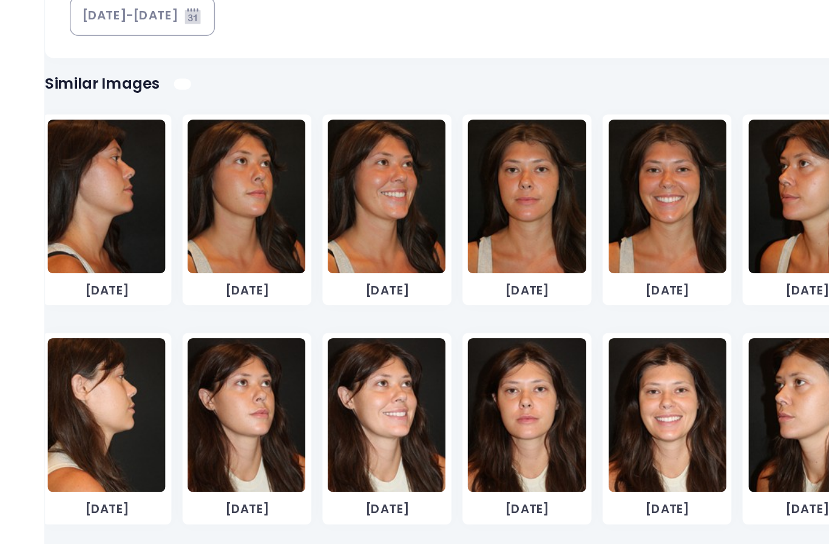
scroll to position [603, 0]
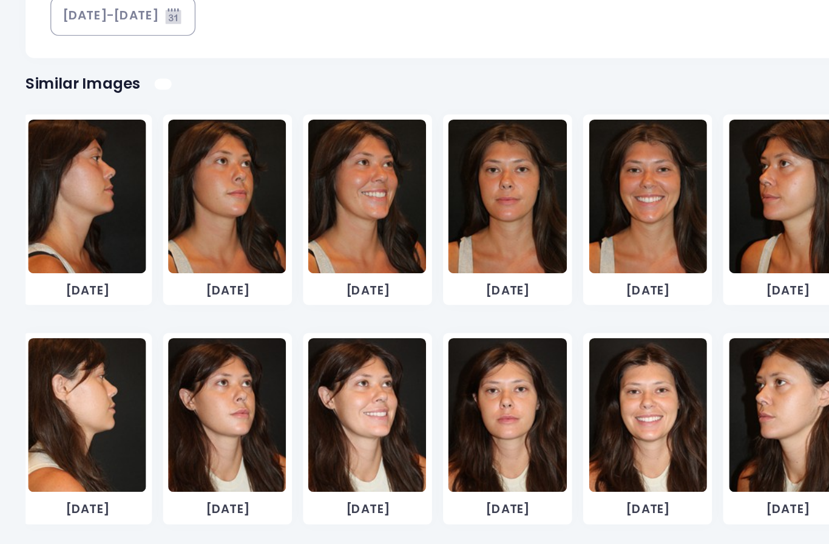
click at [167, 366] on img at bounding box center [162, 420] width 84 height 109
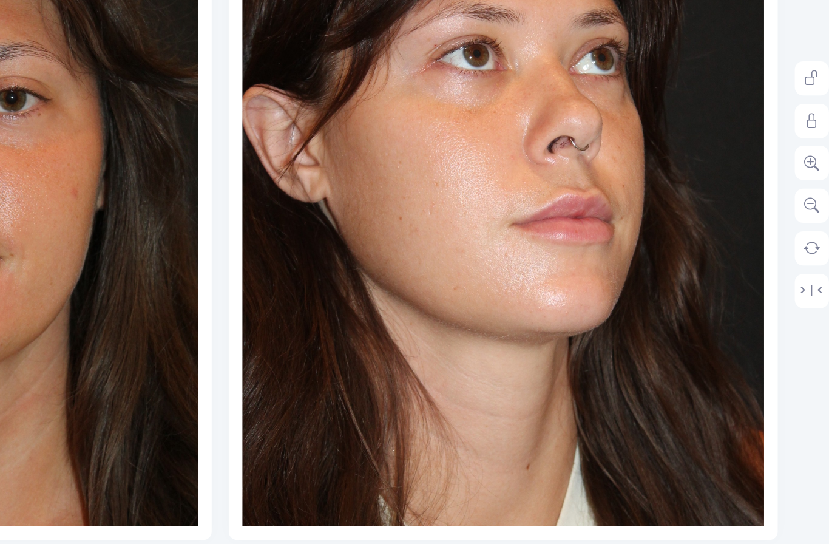
scroll to position [174, 18]
